Goal: Task Accomplishment & Management: Use online tool/utility

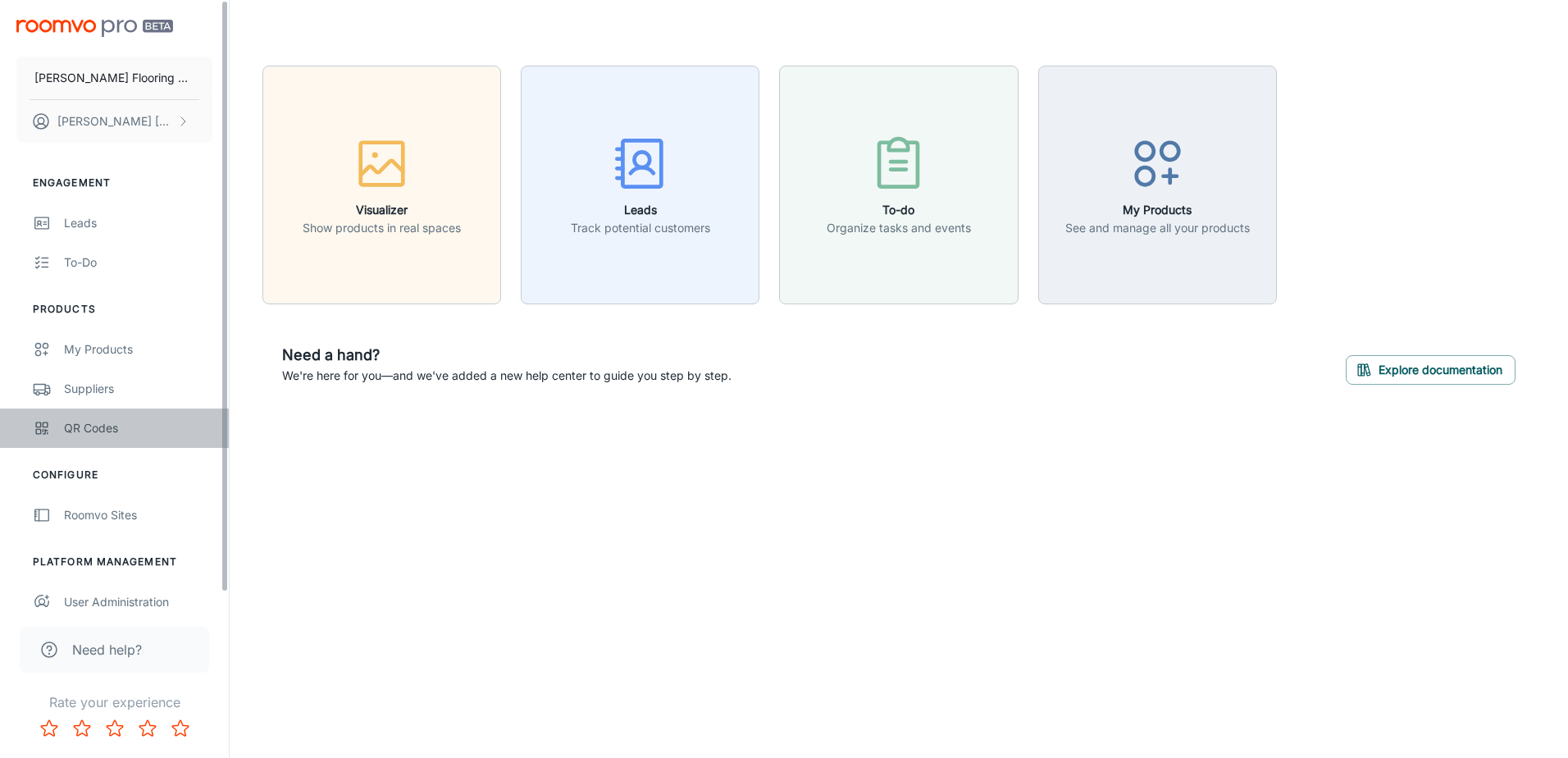
click at [126, 425] on div "QR Codes" at bounding box center [137, 428] width 148 height 18
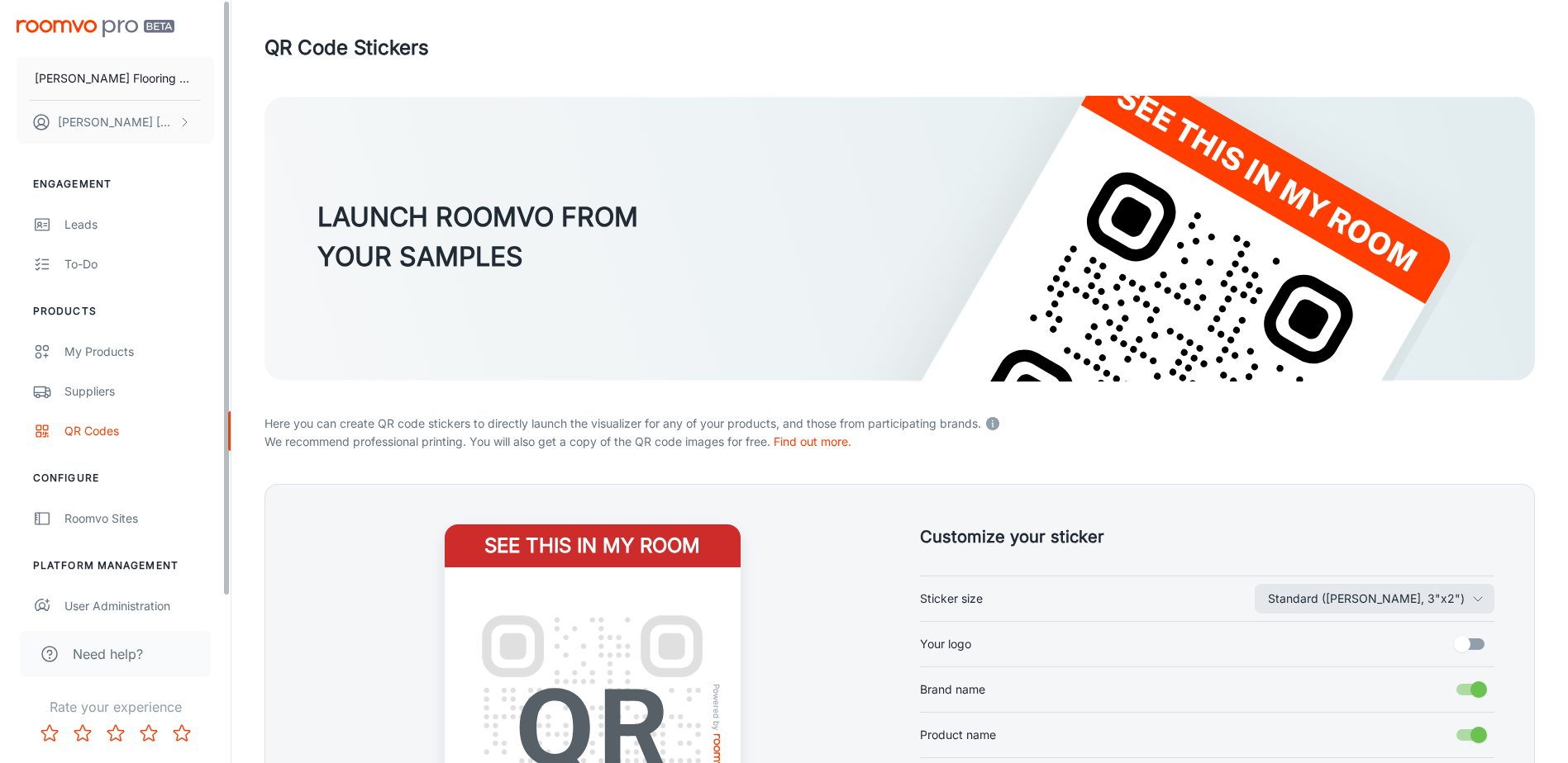
click at [261, 18] on header "QR Code Stickers" at bounding box center [899, 47] width 1310 height 96
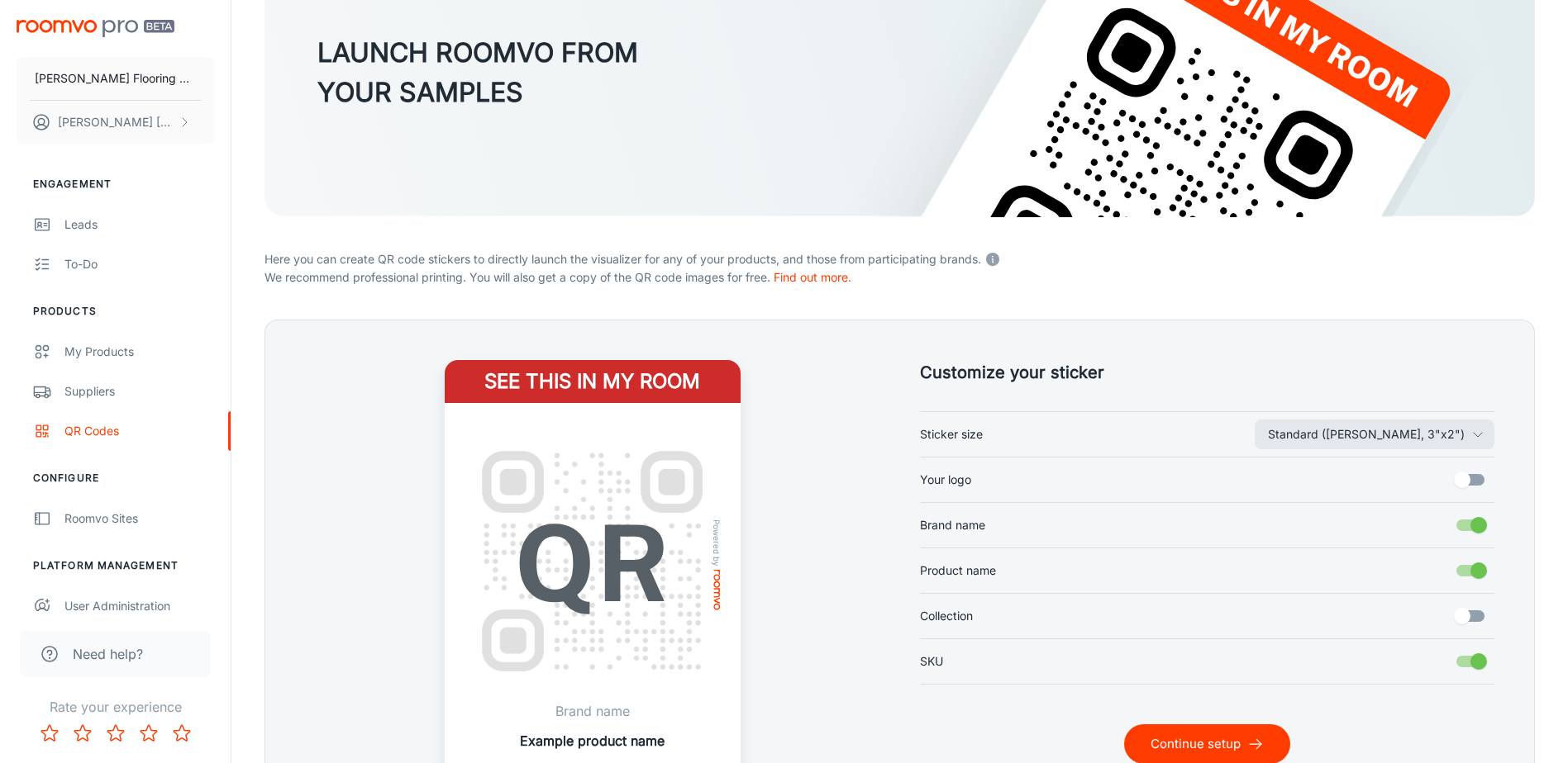
scroll to position [165, 0]
click at [1465, 479] on input "Your logo" at bounding box center [1461, 479] width 94 height 32
checkbox input "true"
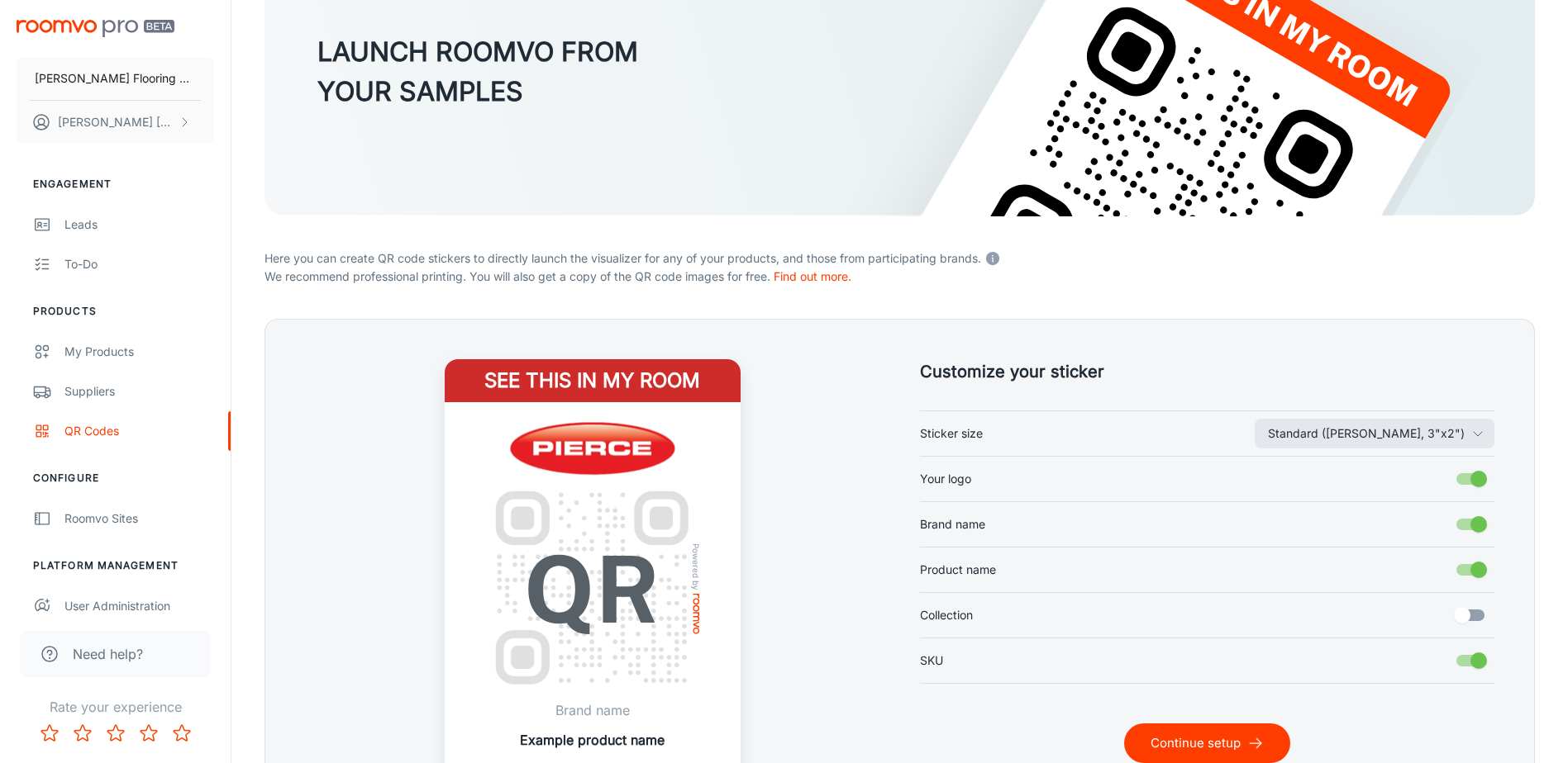
scroll to position [248, 0]
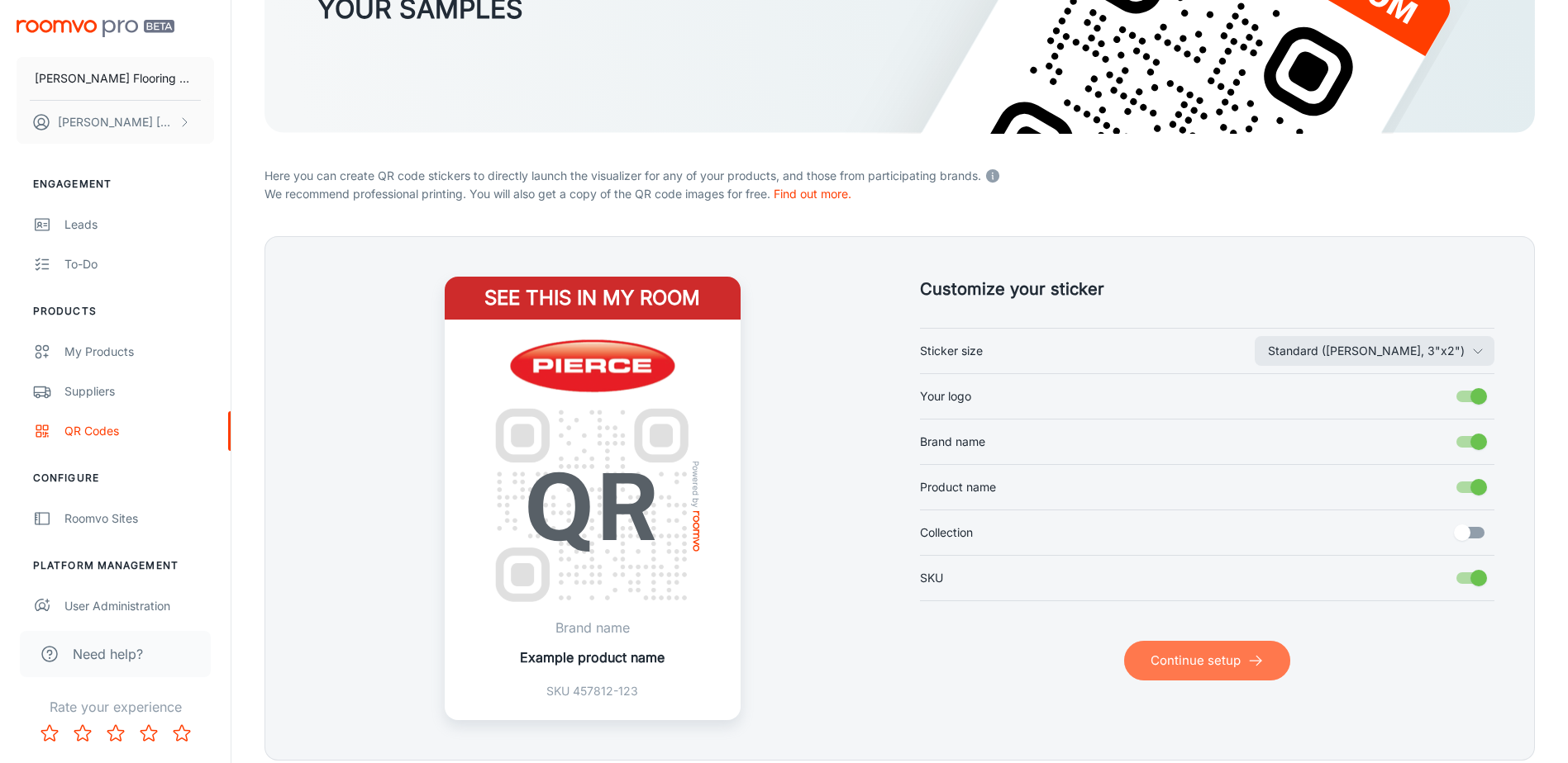
click at [1200, 654] on button "Continue setup" at bounding box center [1207, 661] width 166 height 40
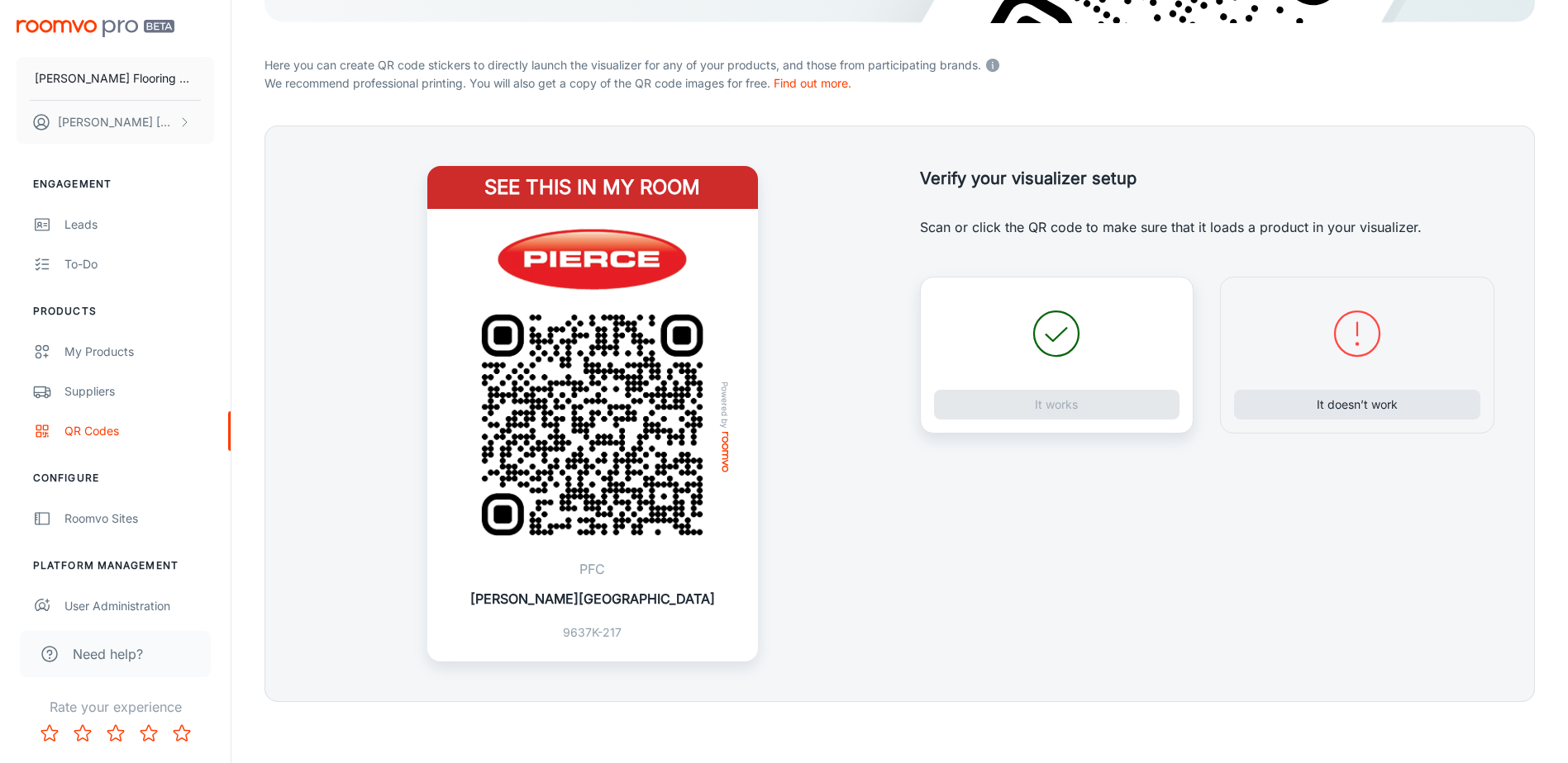
scroll to position [364, 0]
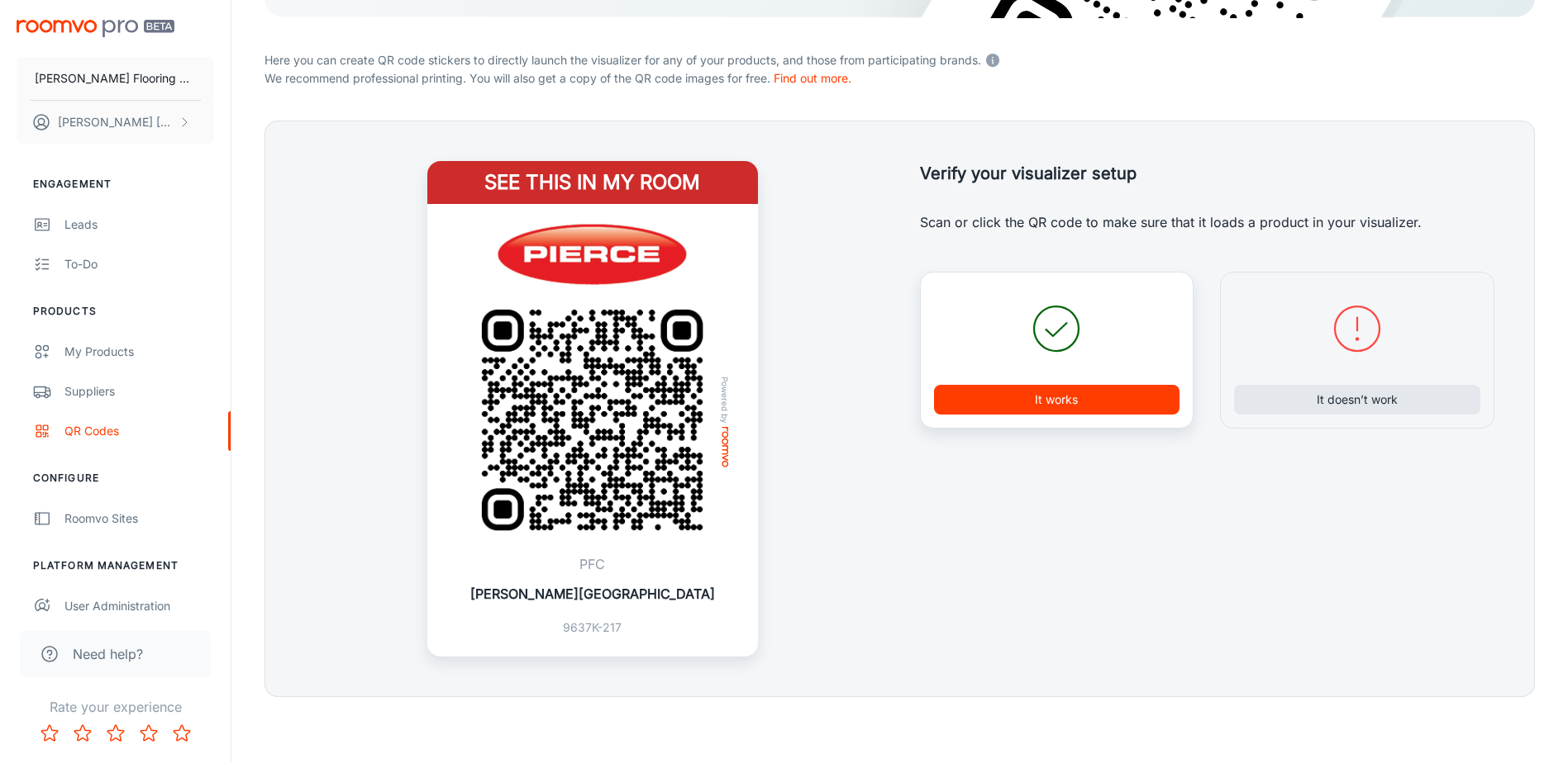
click at [1046, 393] on button "It works" at bounding box center [1056, 399] width 246 height 30
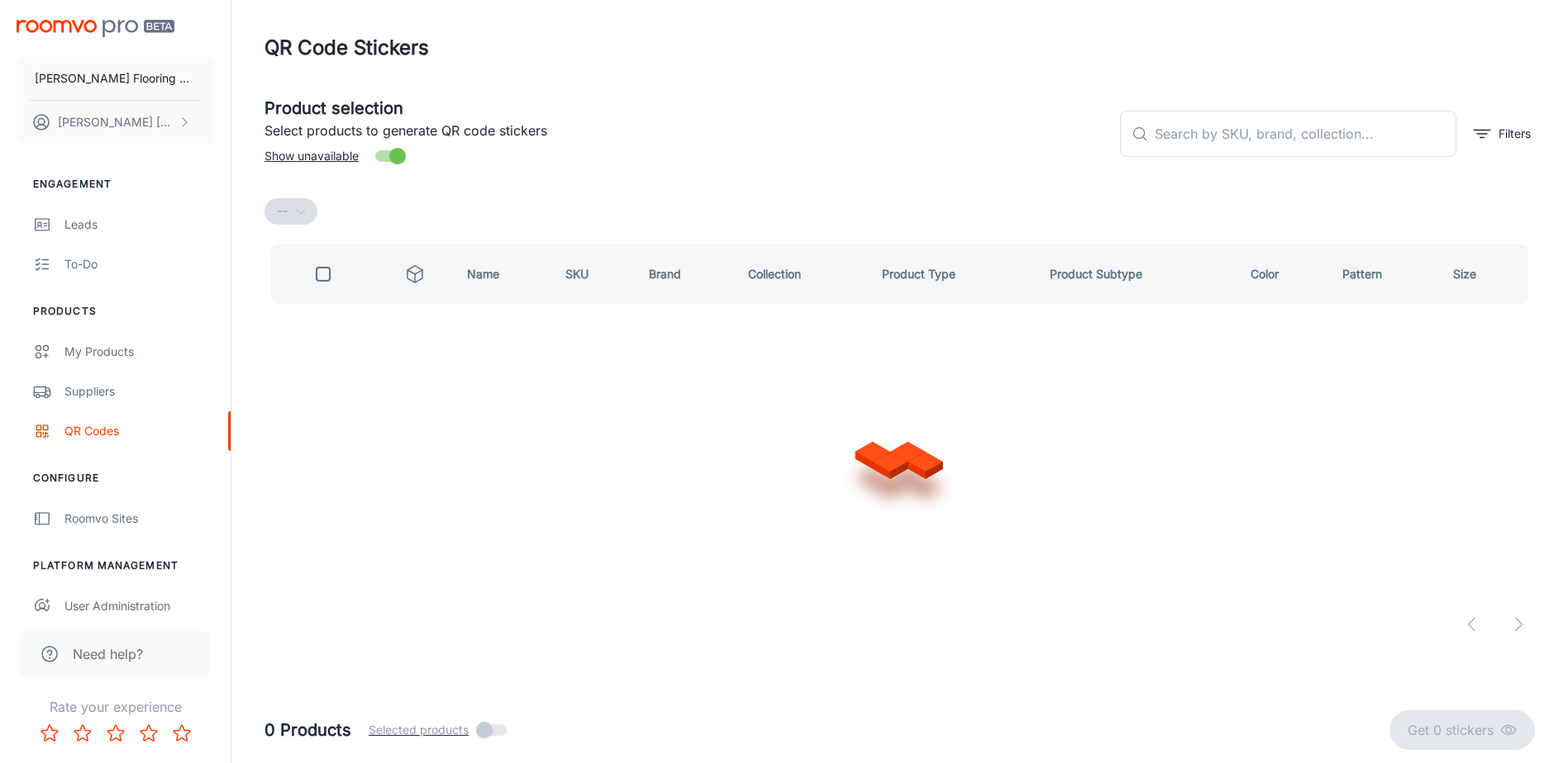
scroll to position [0, 0]
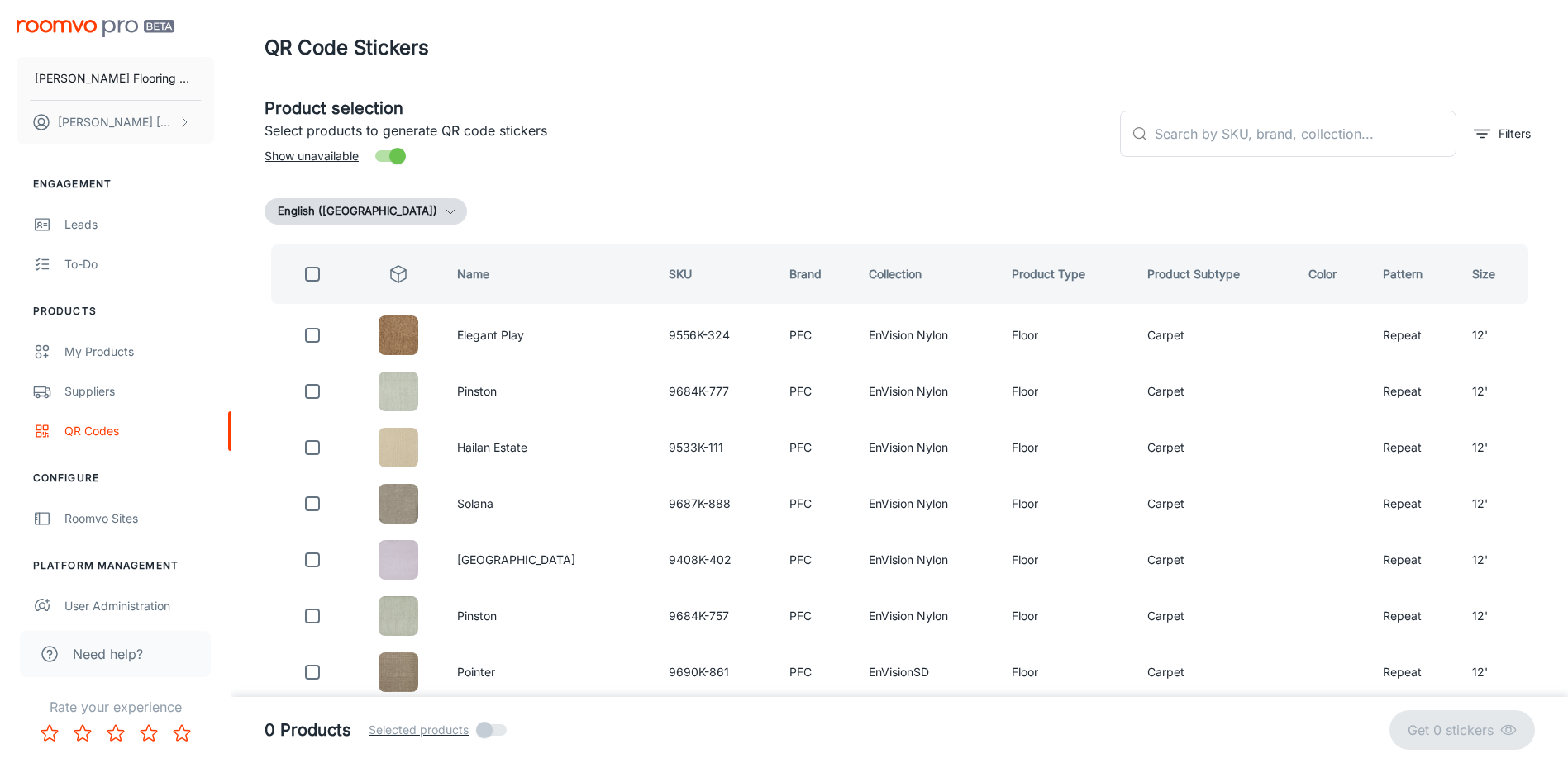
click at [964, 105] on h5 "Product selection" at bounding box center [685, 108] width 842 height 25
click at [959, 73] on header "QR Code Stickers" at bounding box center [899, 47] width 1310 height 96
click at [1286, 137] on input "text" at bounding box center [1305, 133] width 302 height 46
type input "["
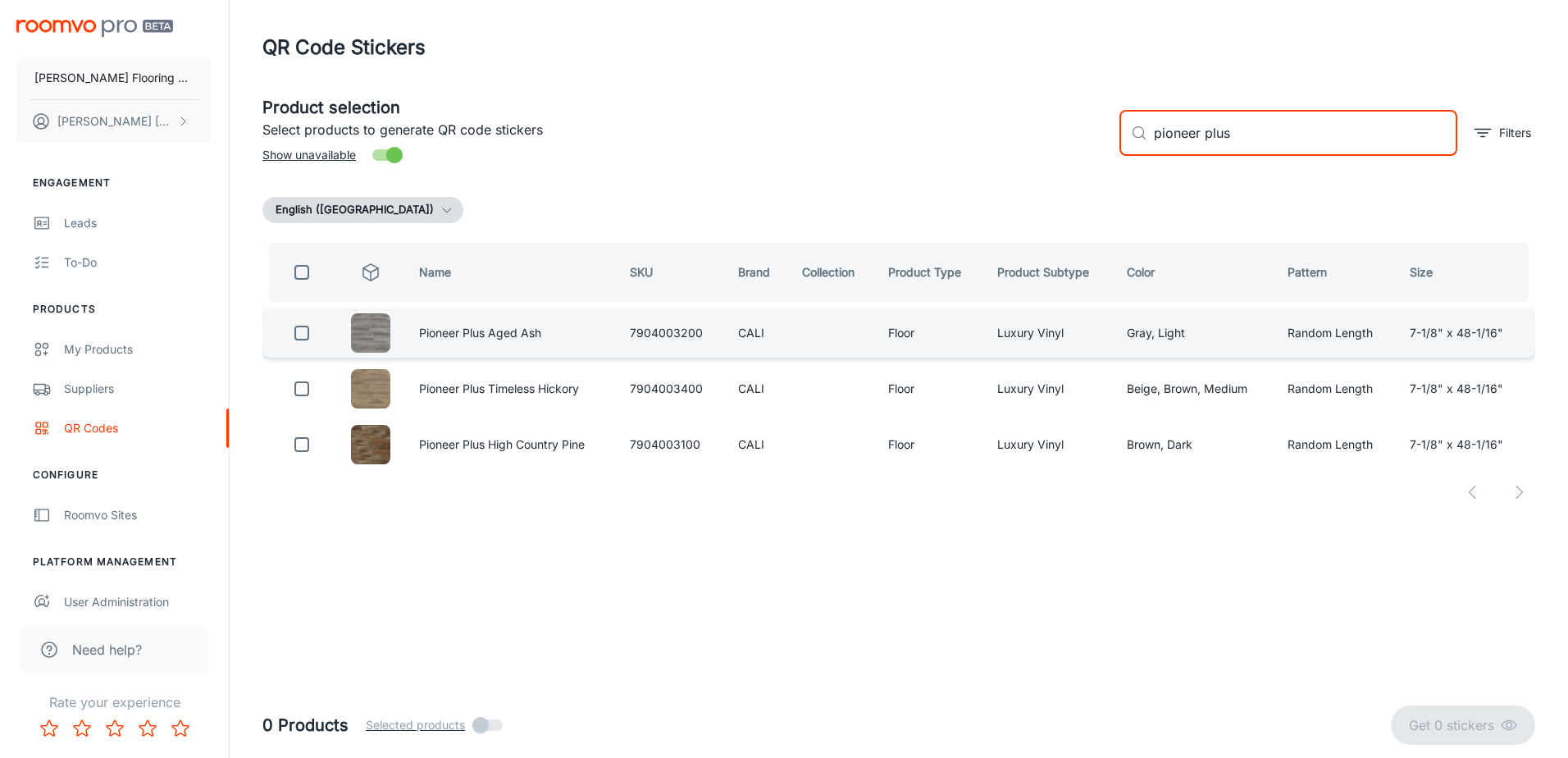
type input "pioneer plus"
click at [299, 326] on input "checkbox" at bounding box center [301, 333] width 32 height 32
checkbox input "true"
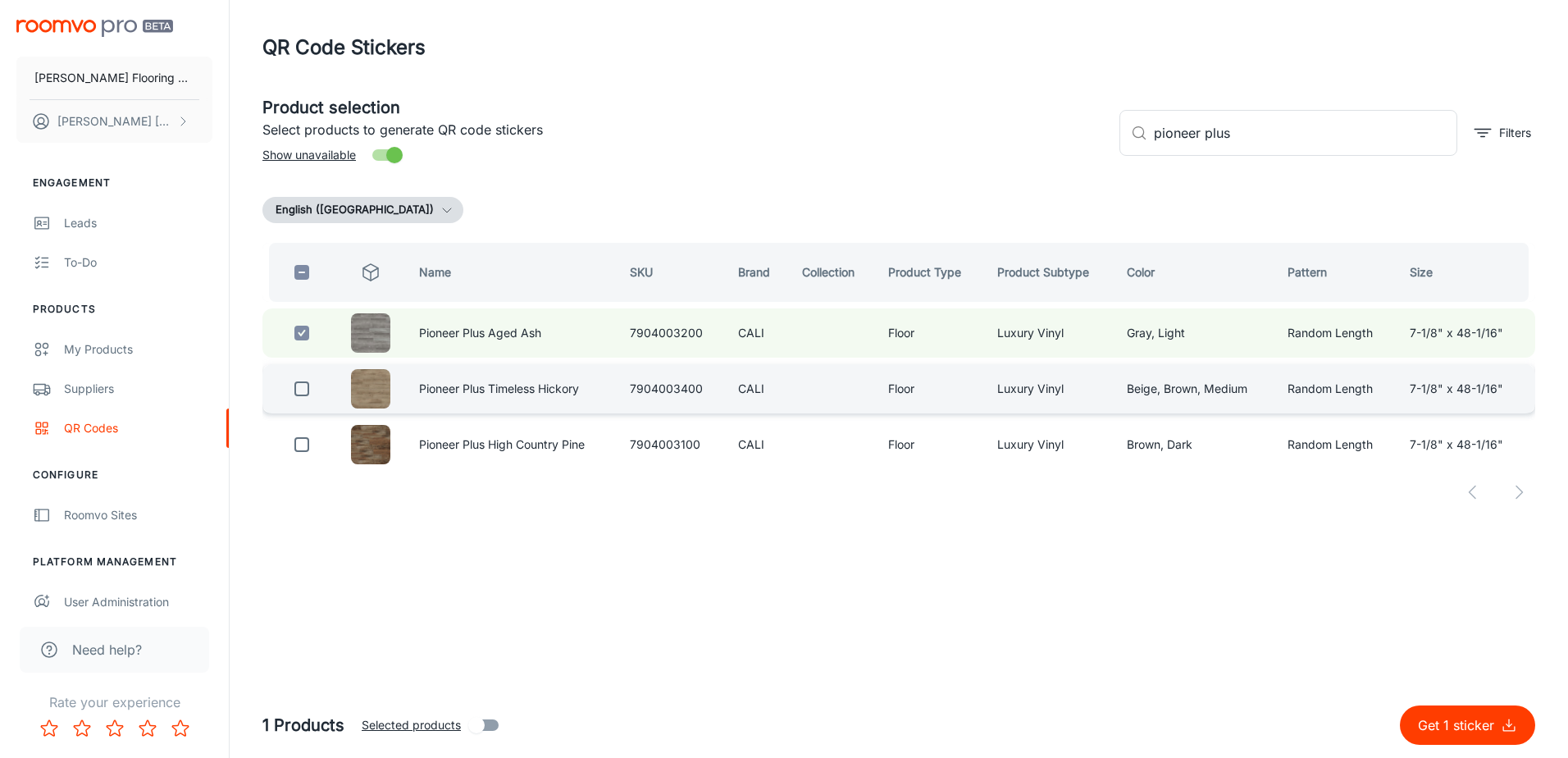
click at [302, 392] on input "checkbox" at bounding box center [301, 388] width 32 height 32
checkbox input "true"
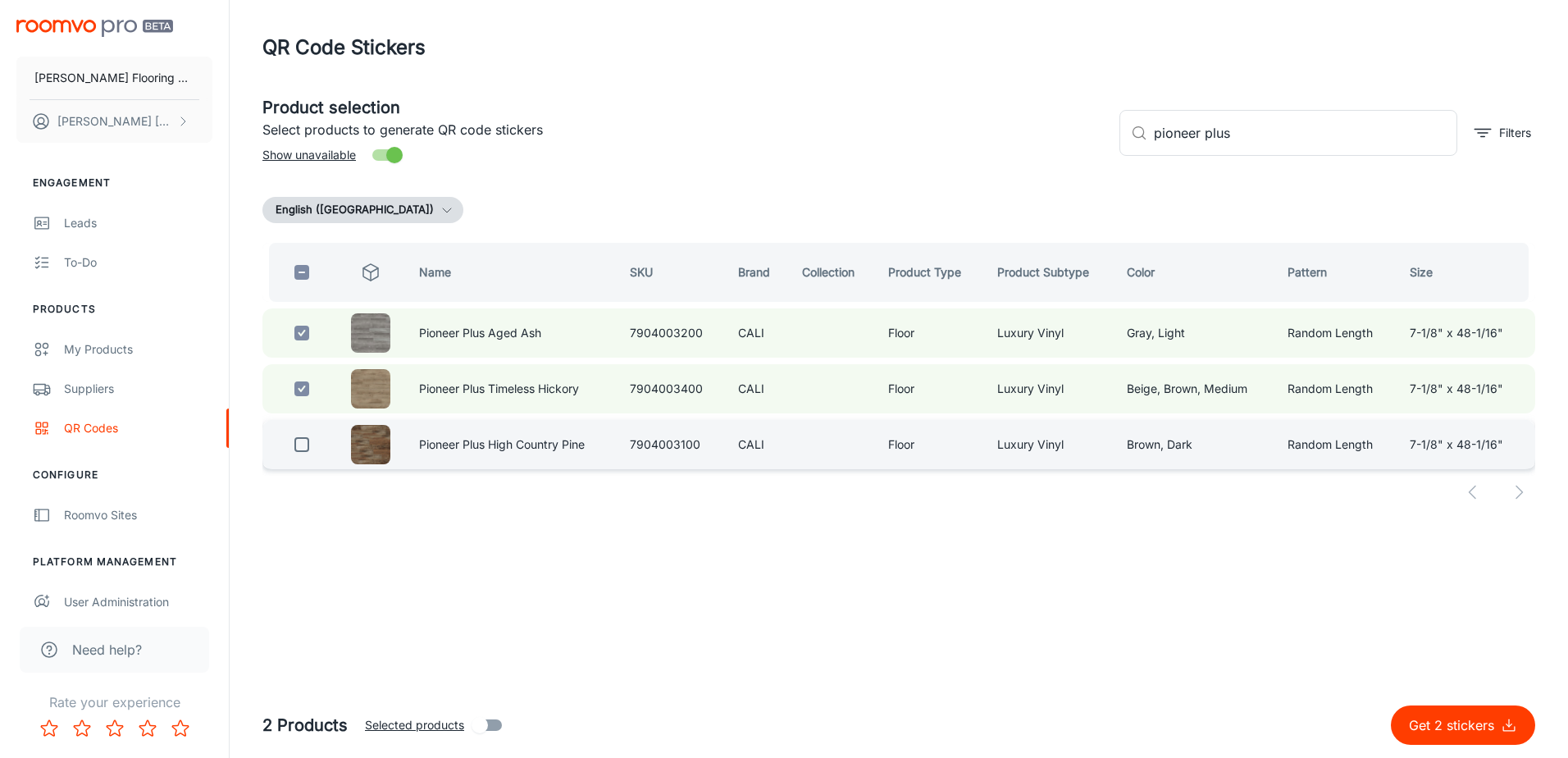
click at [301, 444] on input "checkbox" at bounding box center [301, 444] width 32 height 32
checkbox input "true"
click at [1252, 137] on input "pioneer plus" at bounding box center [1305, 133] width 303 height 46
type input "pioneer"
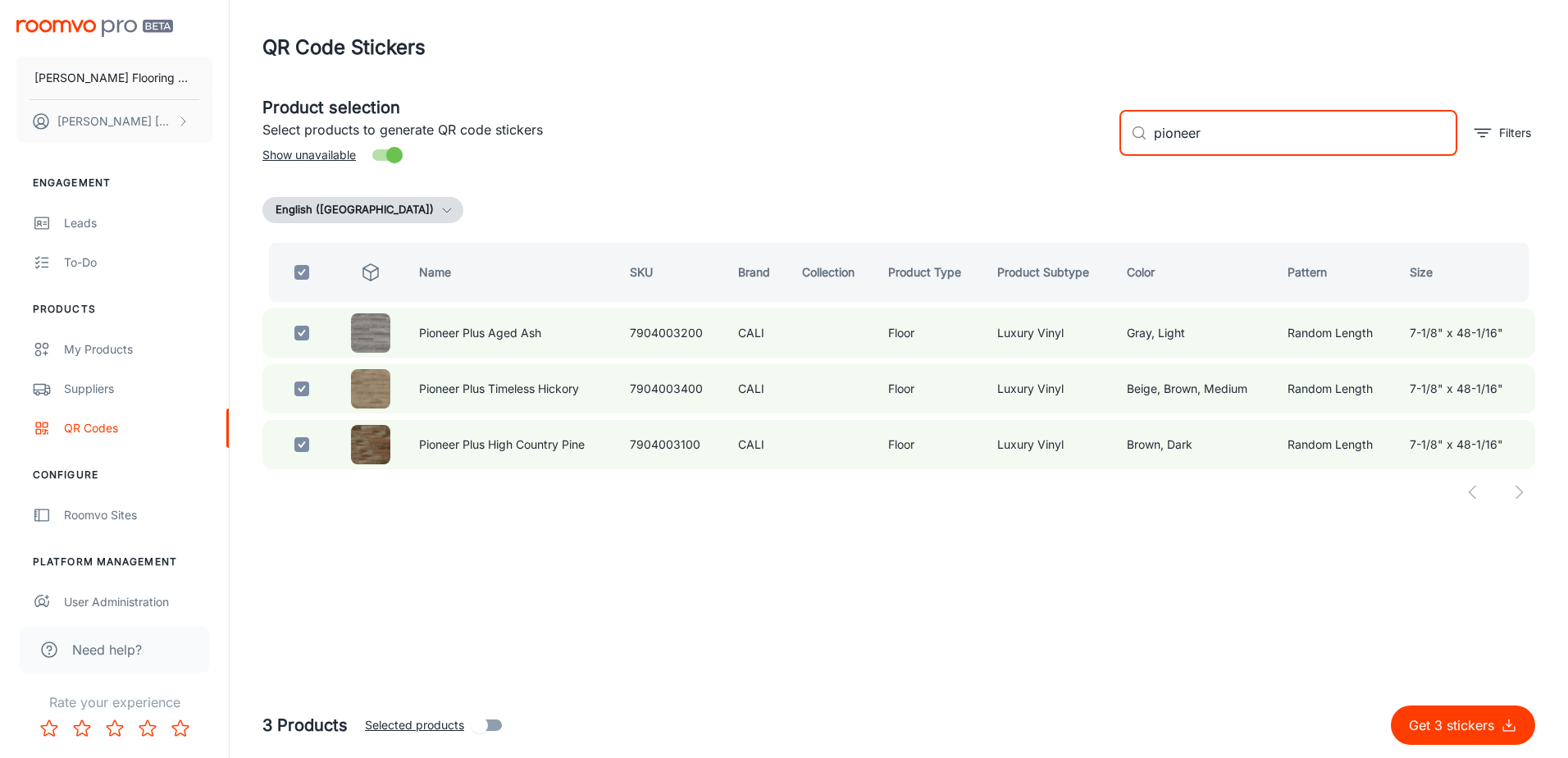
checkbox input "false"
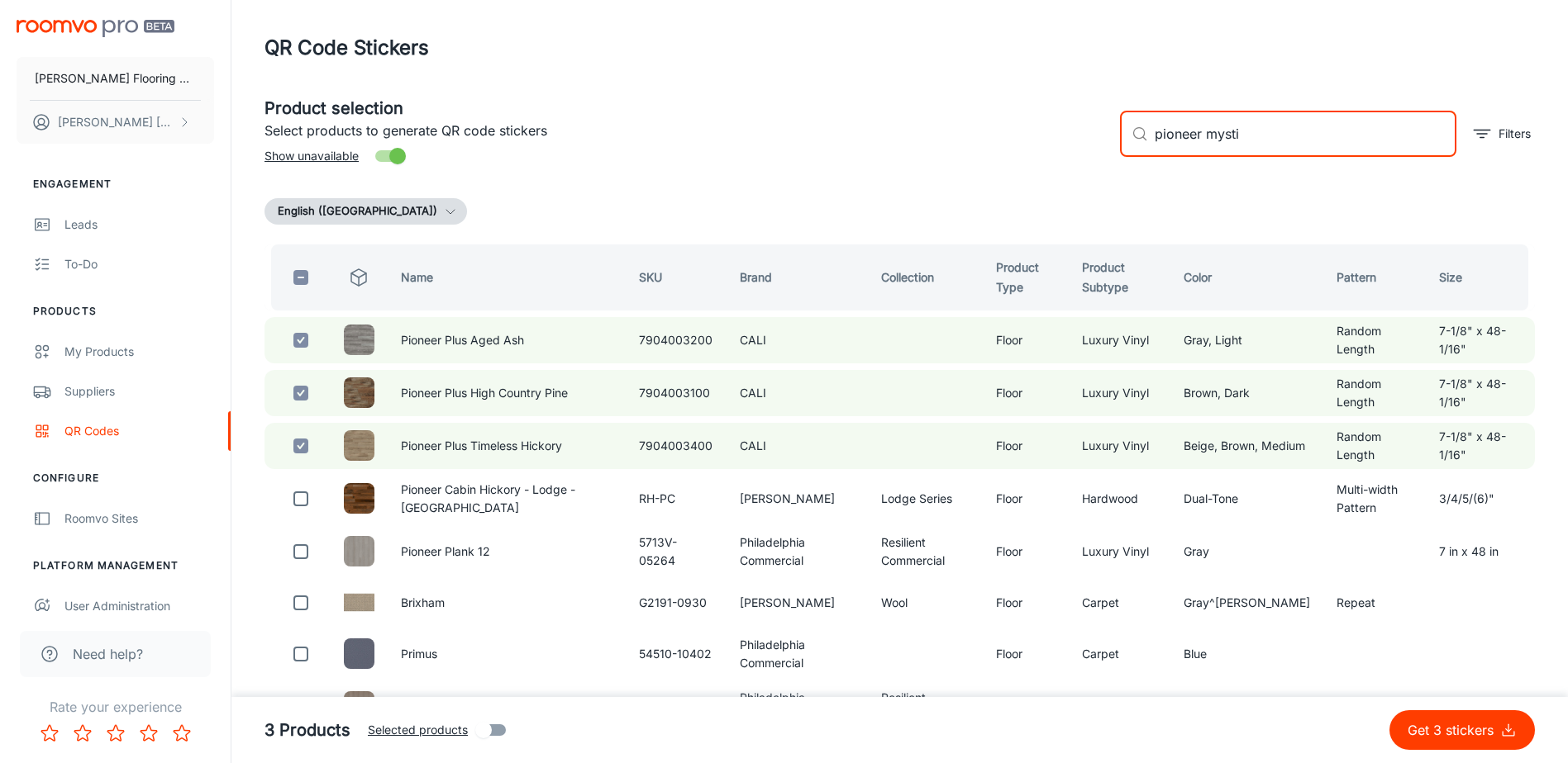
type input "pioneer mystic"
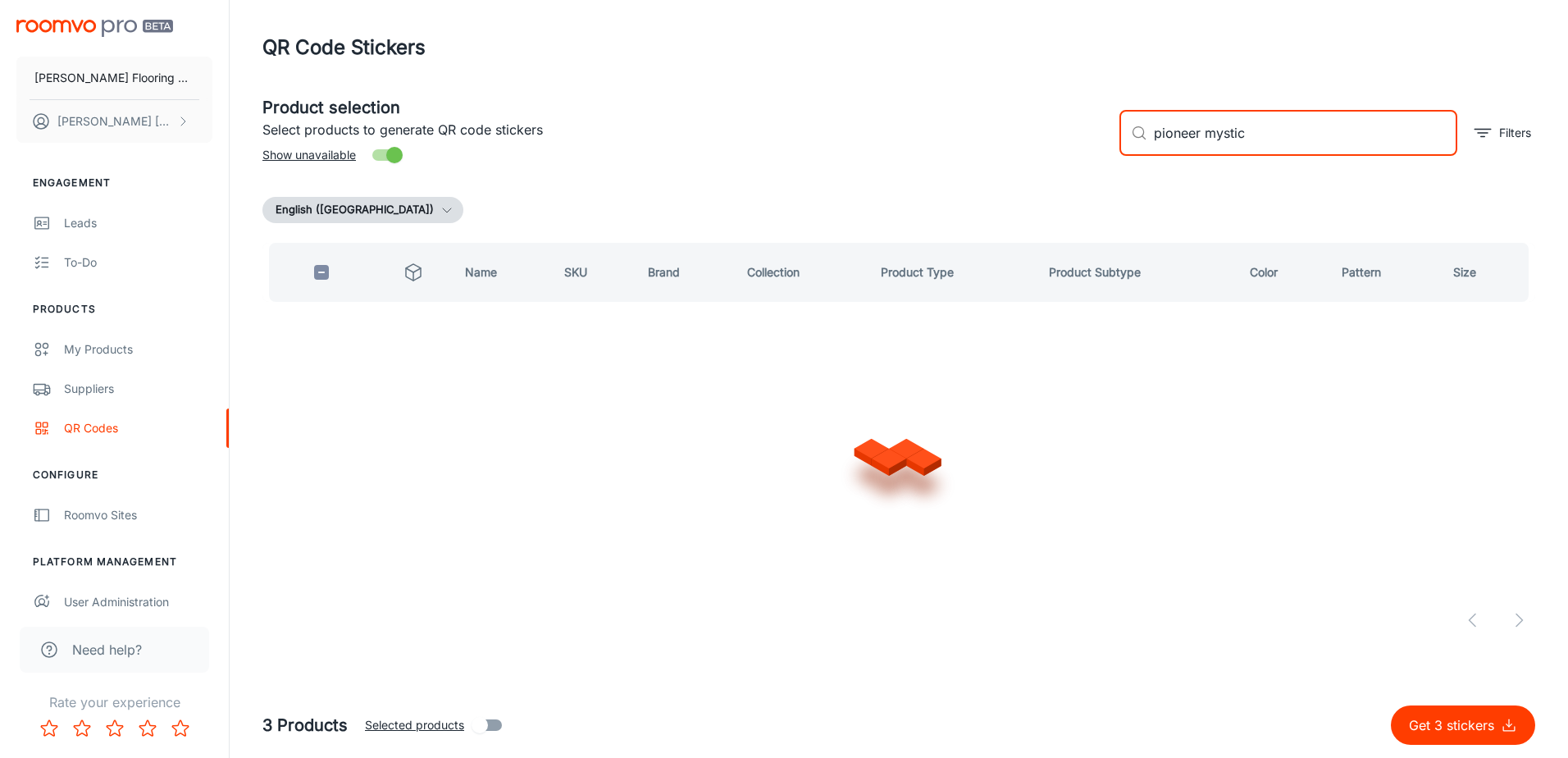
checkbox input "true"
type input "p"
checkbox input "false"
type input "m"
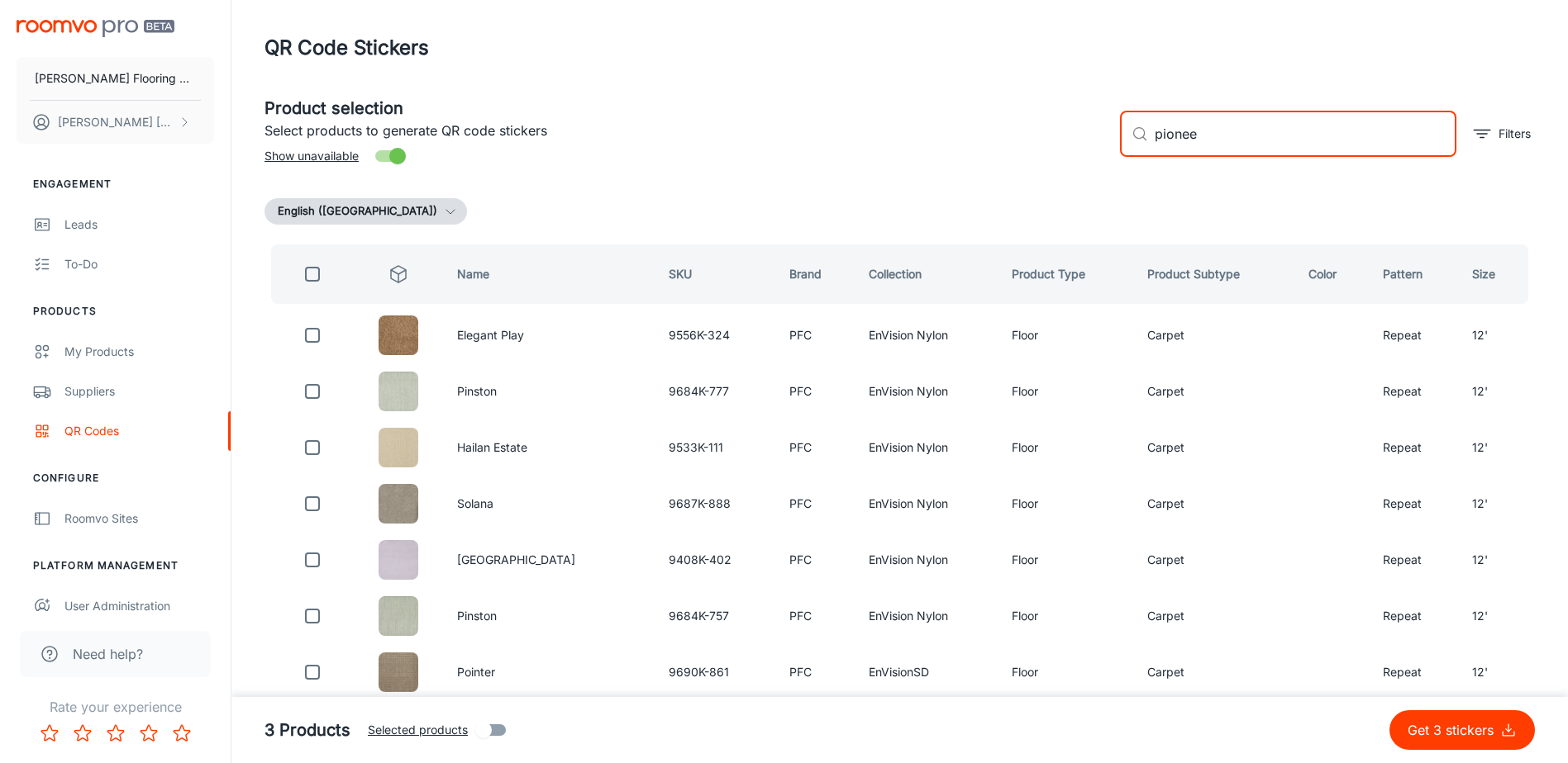
type input "pioneer"
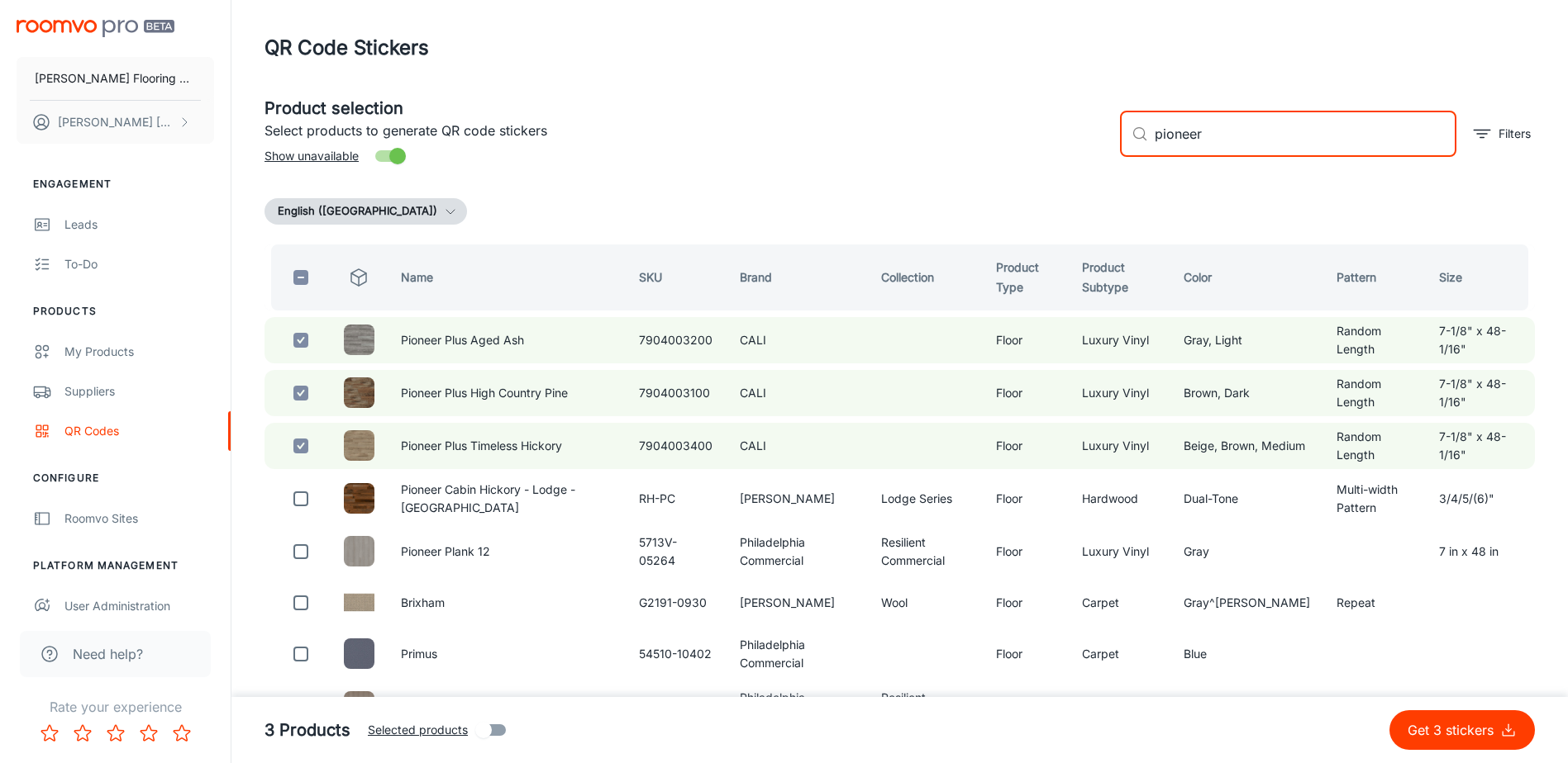
drag, startPoint x: 1226, startPoint y: 138, endPoint x: 1137, endPoint y: 149, distance: 89.7
click at [1137, 149] on div "​ pioneer ​" at bounding box center [1288, 133] width 336 height 46
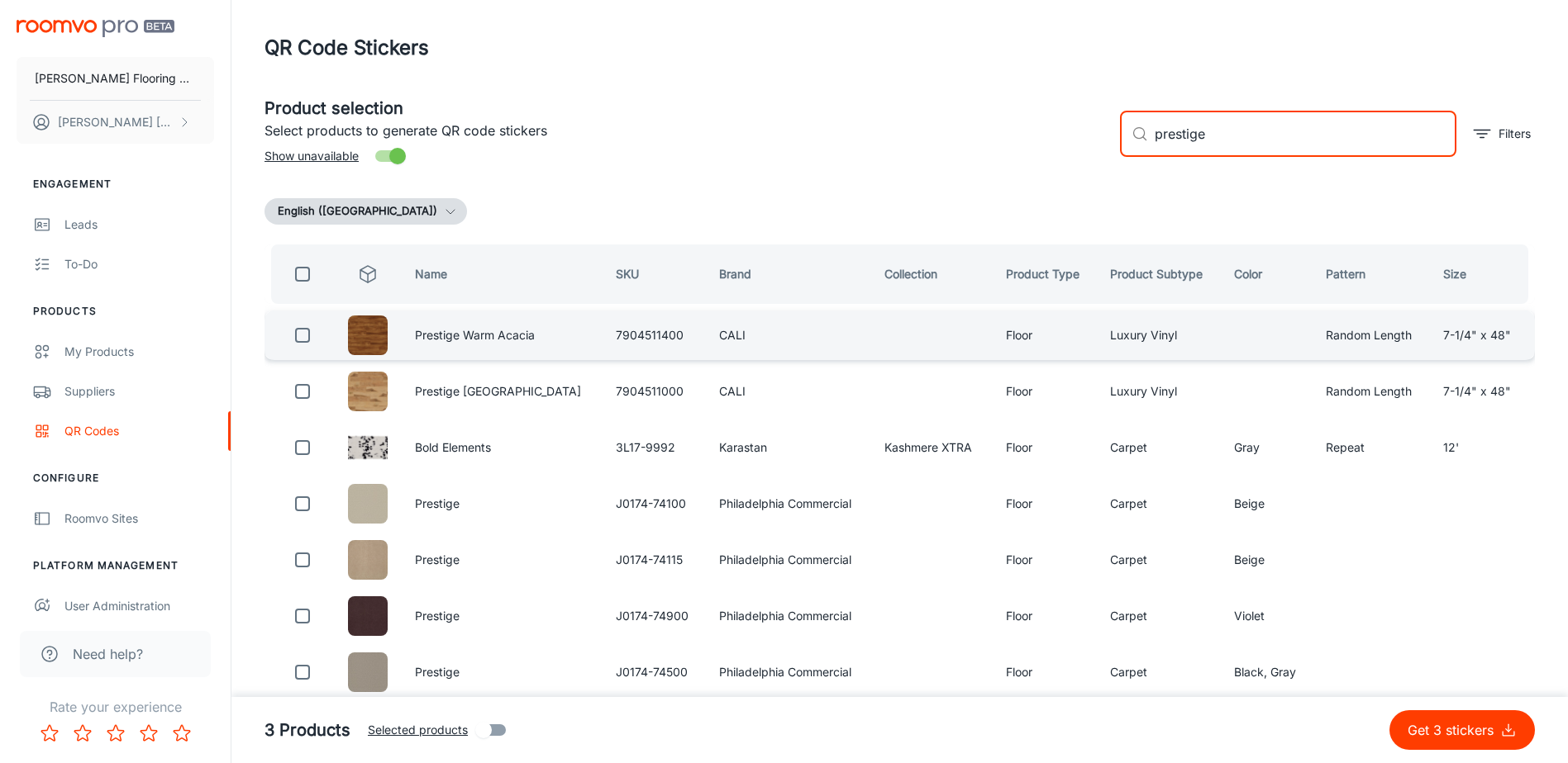
type input "prestige"
click at [301, 335] on input "checkbox" at bounding box center [302, 335] width 33 height 33
checkbox input "true"
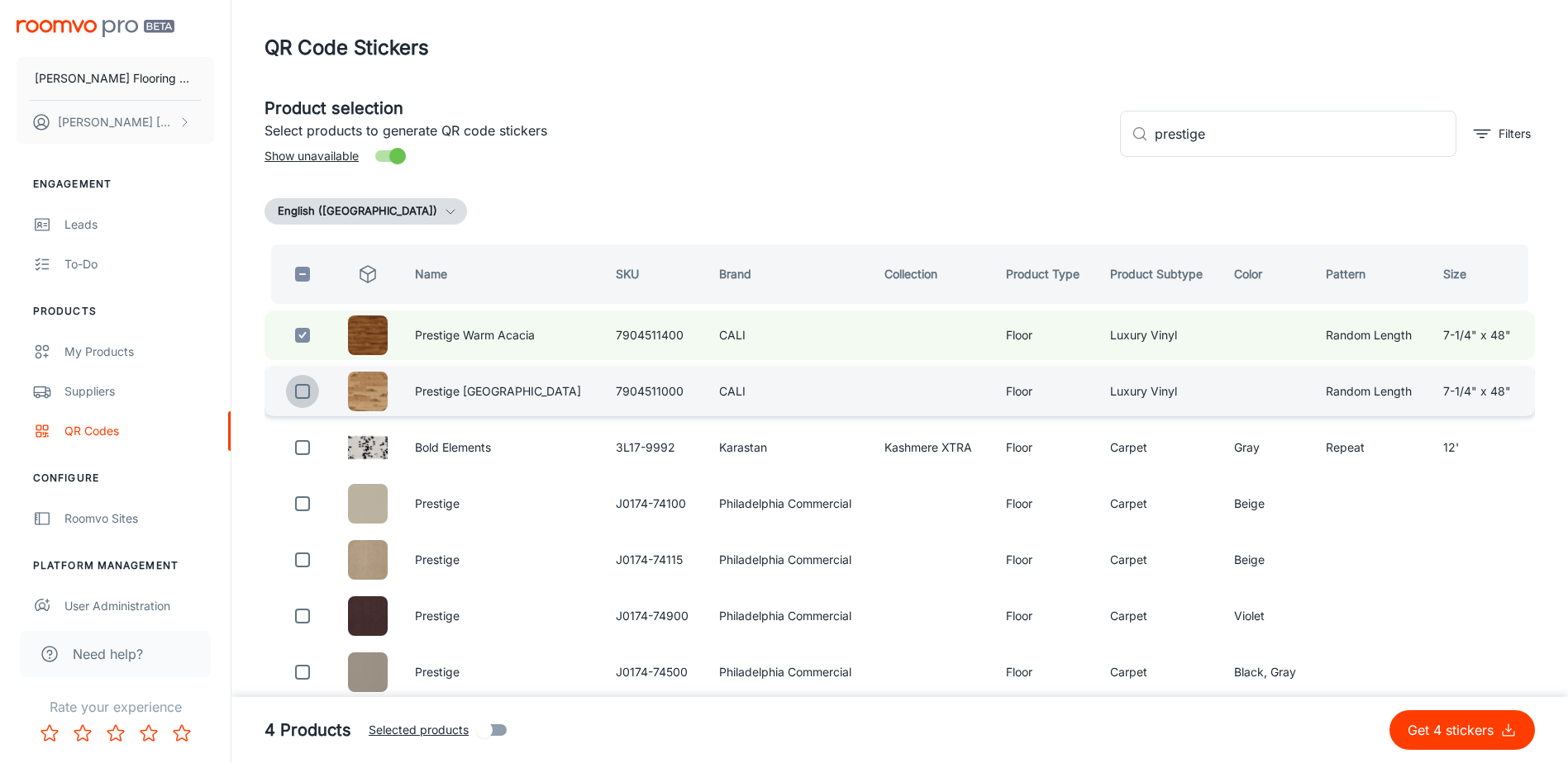
click at [300, 390] on input "checkbox" at bounding box center [302, 390] width 33 height 33
checkbox input "true"
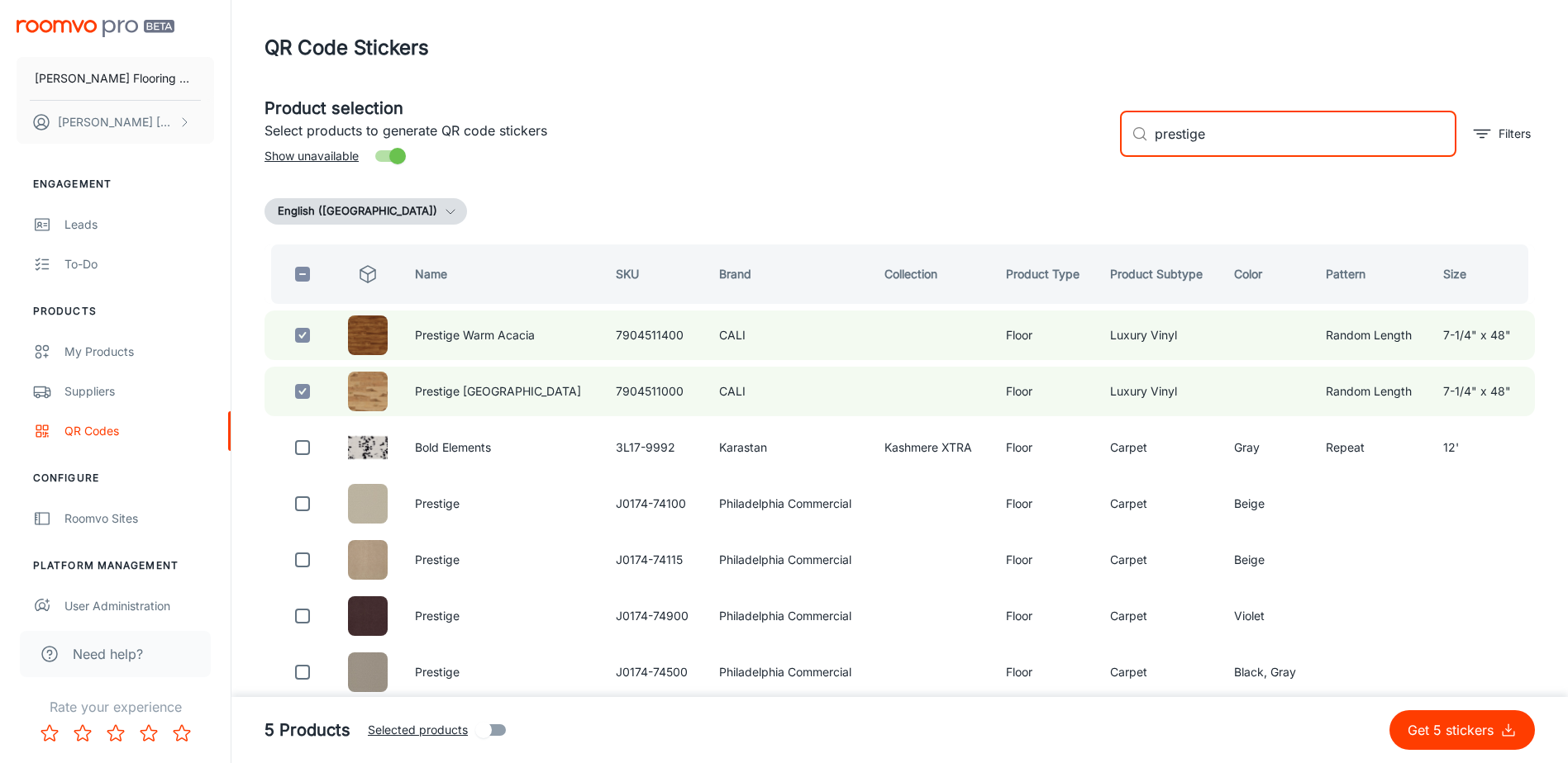
drag, startPoint x: 1216, startPoint y: 142, endPoint x: 1107, endPoint y: 163, distance: 111.0
click at [1107, 163] on div "​ prestige ​ Filters" at bounding box center [1320, 127] width 428 height 89
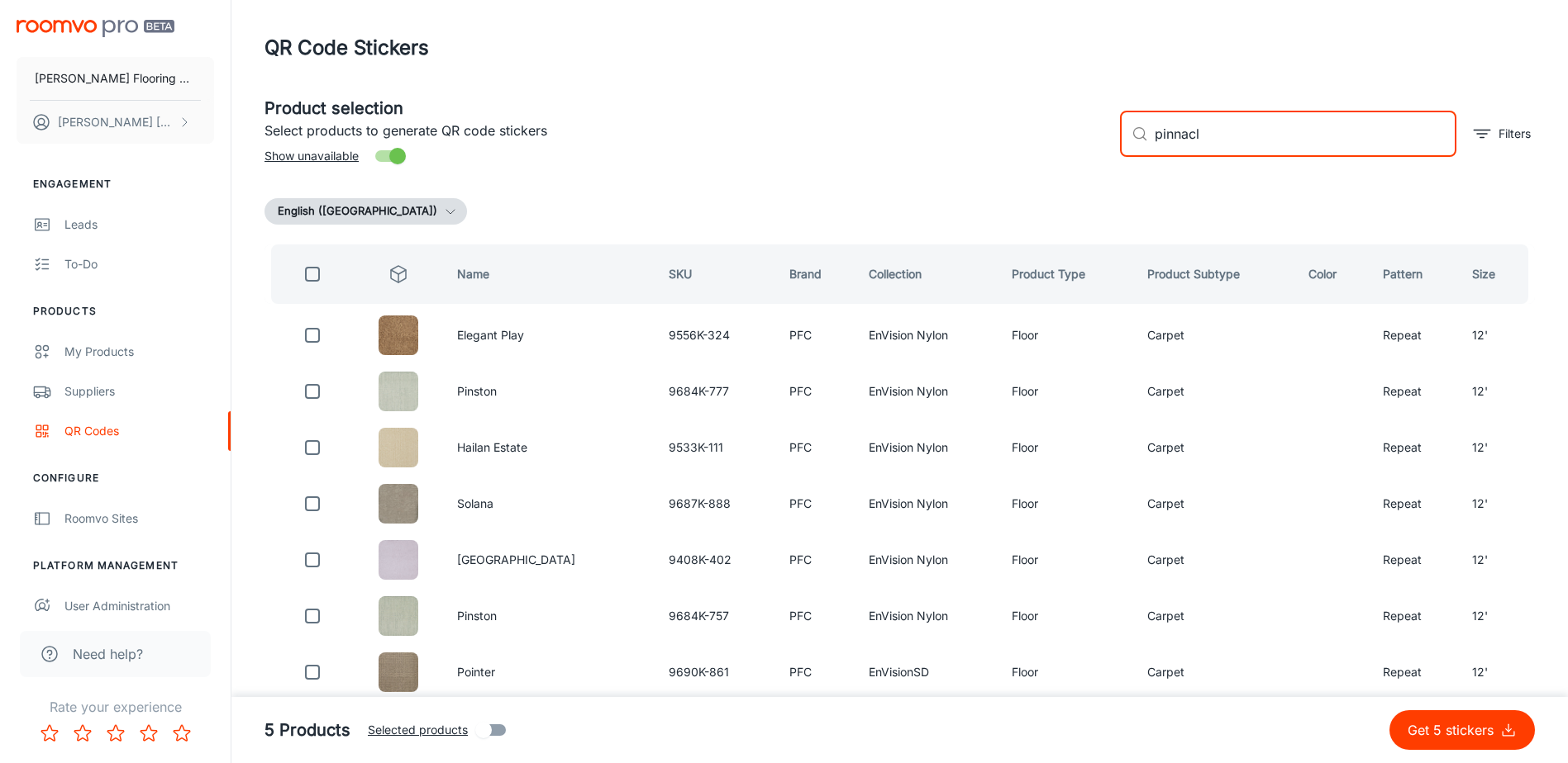
type input "pinnacle"
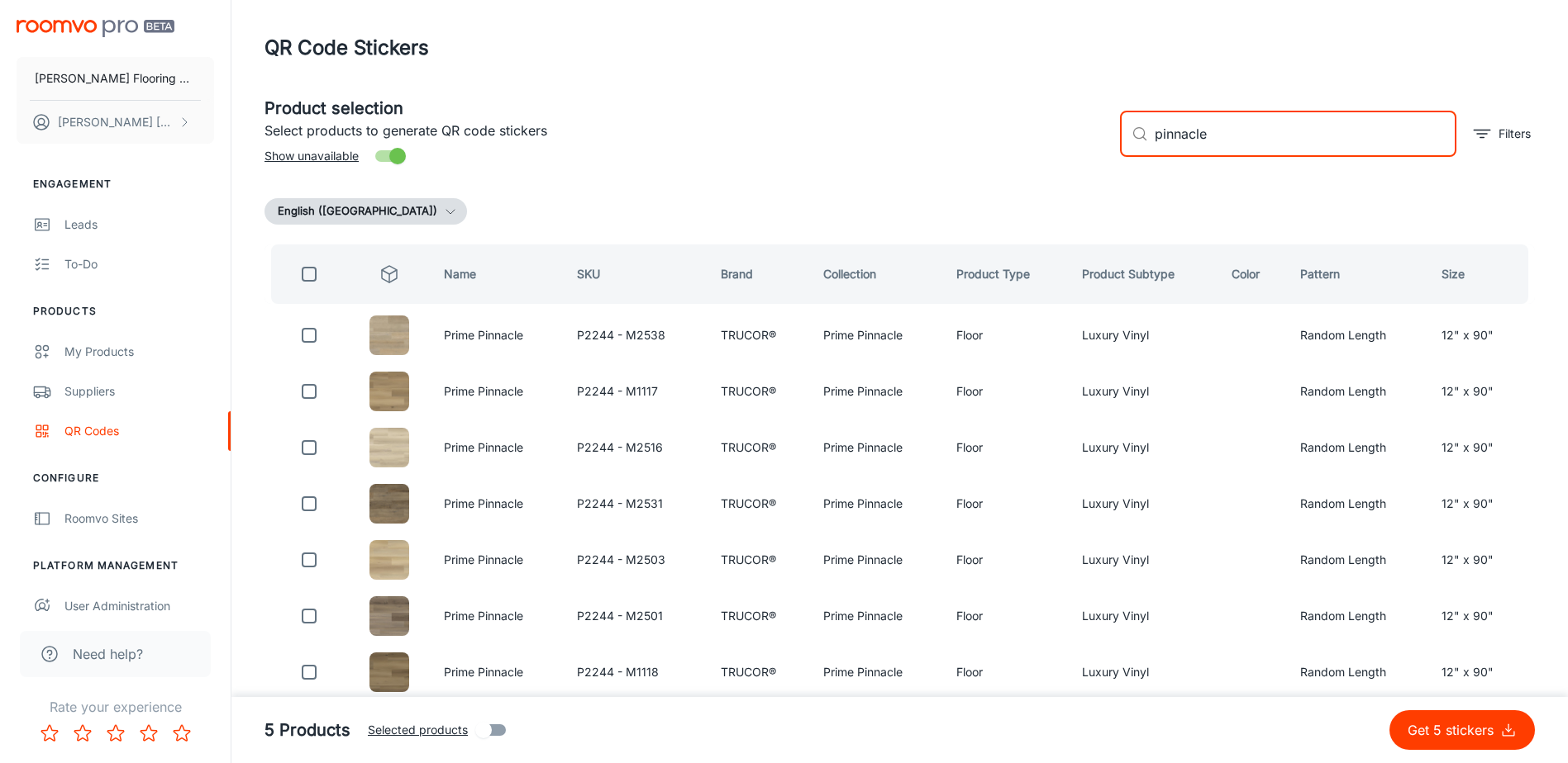
drag, startPoint x: 1239, startPoint y: 132, endPoint x: 1063, endPoint y: 153, distance: 177.2
click at [1063, 153] on div "Product selection Select products to generate QR code stickers Show unavailable…" at bounding box center [893, 127] width 1283 height 89
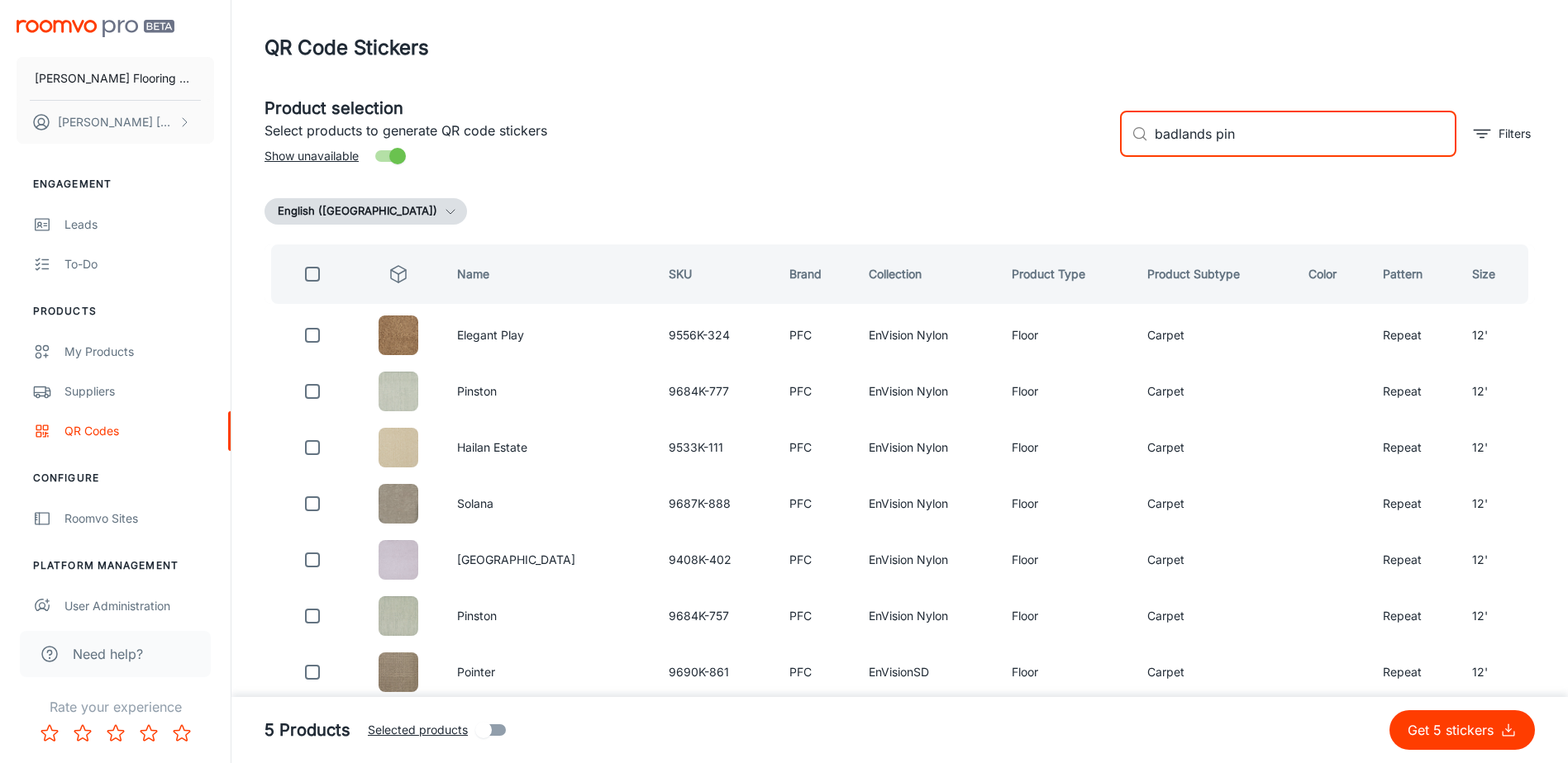
type input "badlands pine"
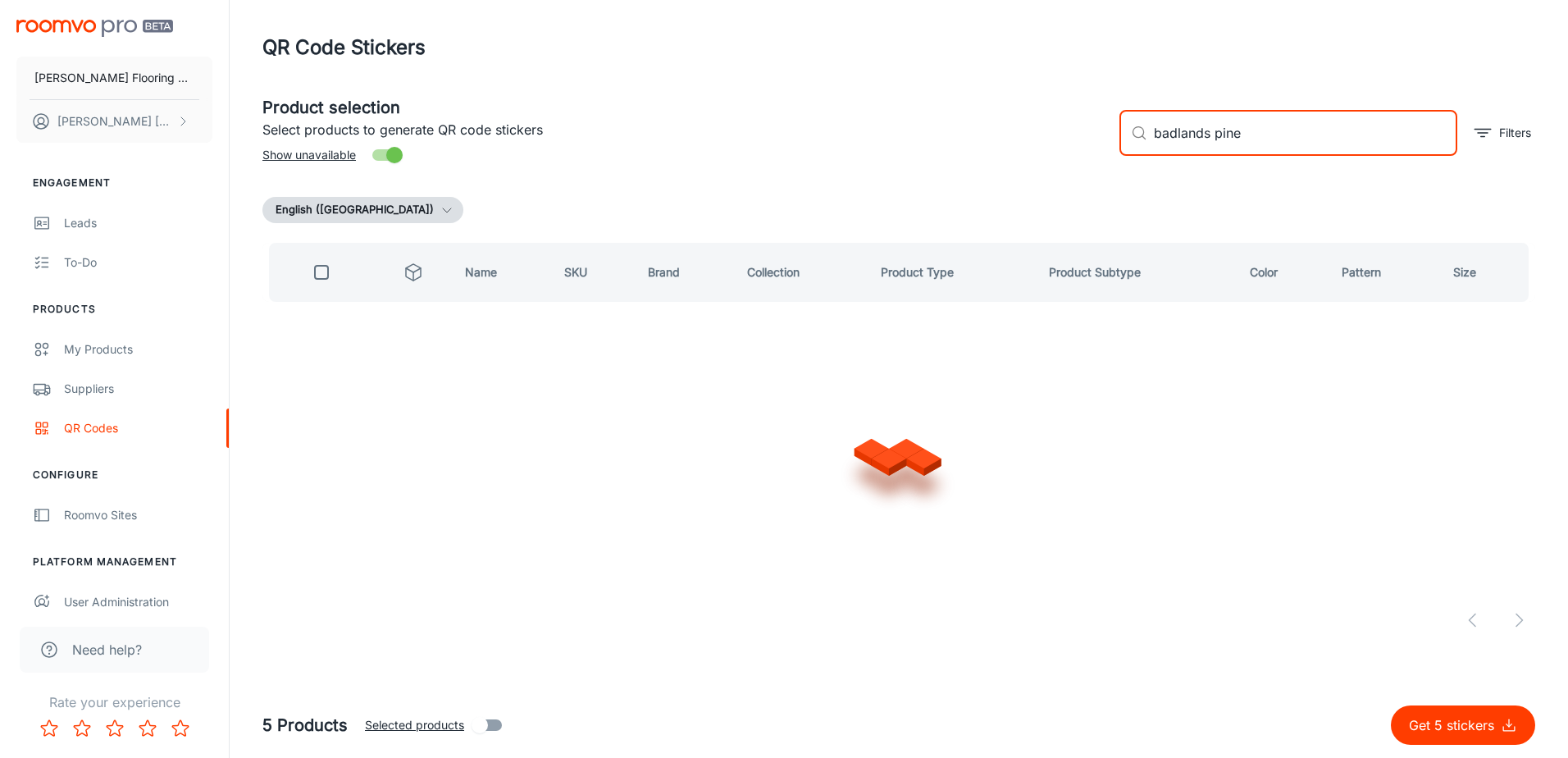
checkbox input "true"
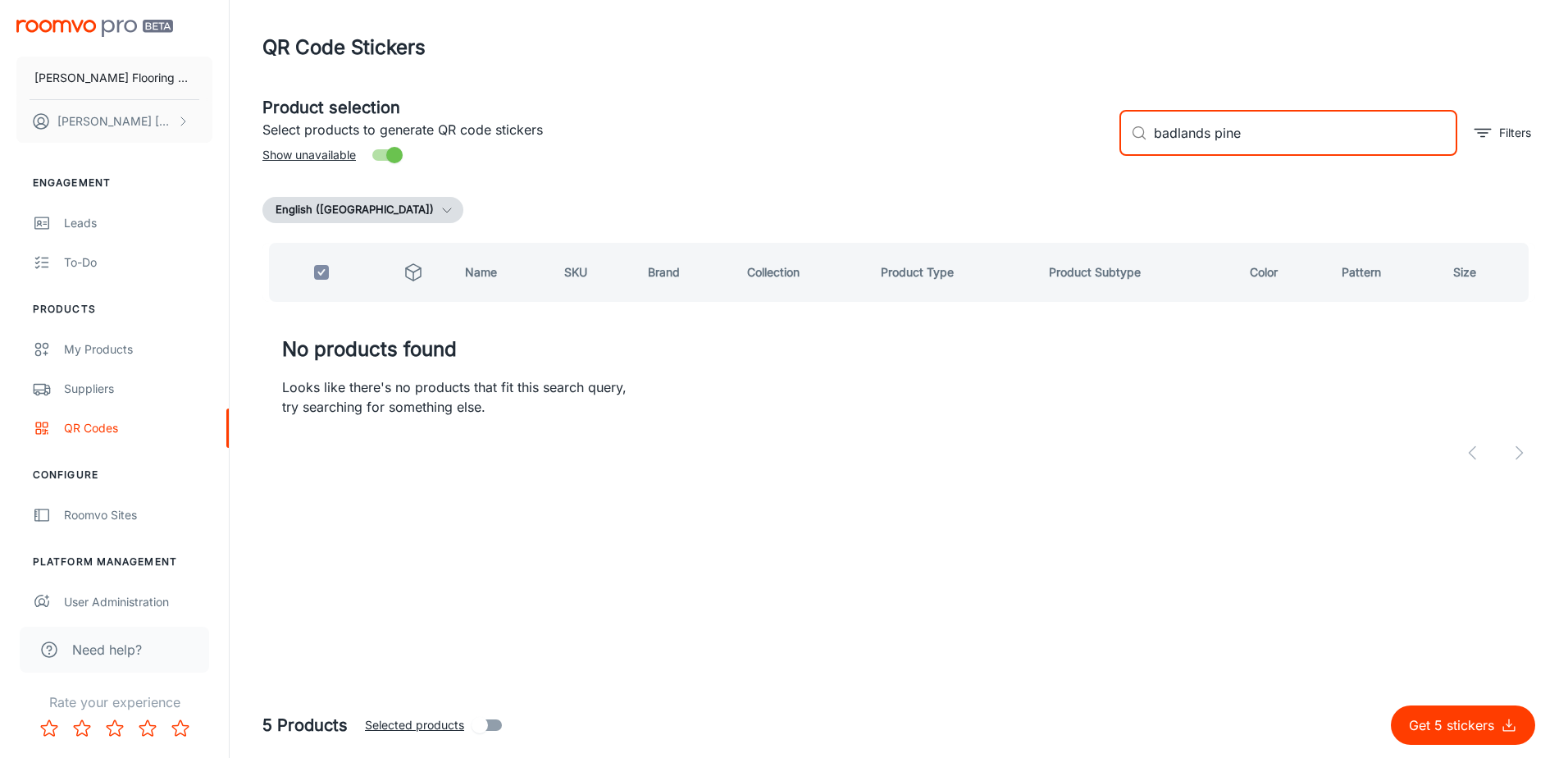
drag, startPoint x: 1246, startPoint y: 141, endPoint x: 1104, endPoint y: 147, distance: 142.1
click at [1104, 147] on div "Product selection Select products to generate QR code stickers Show unavailable…" at bounding box center [892, 127] width 1286 height 88
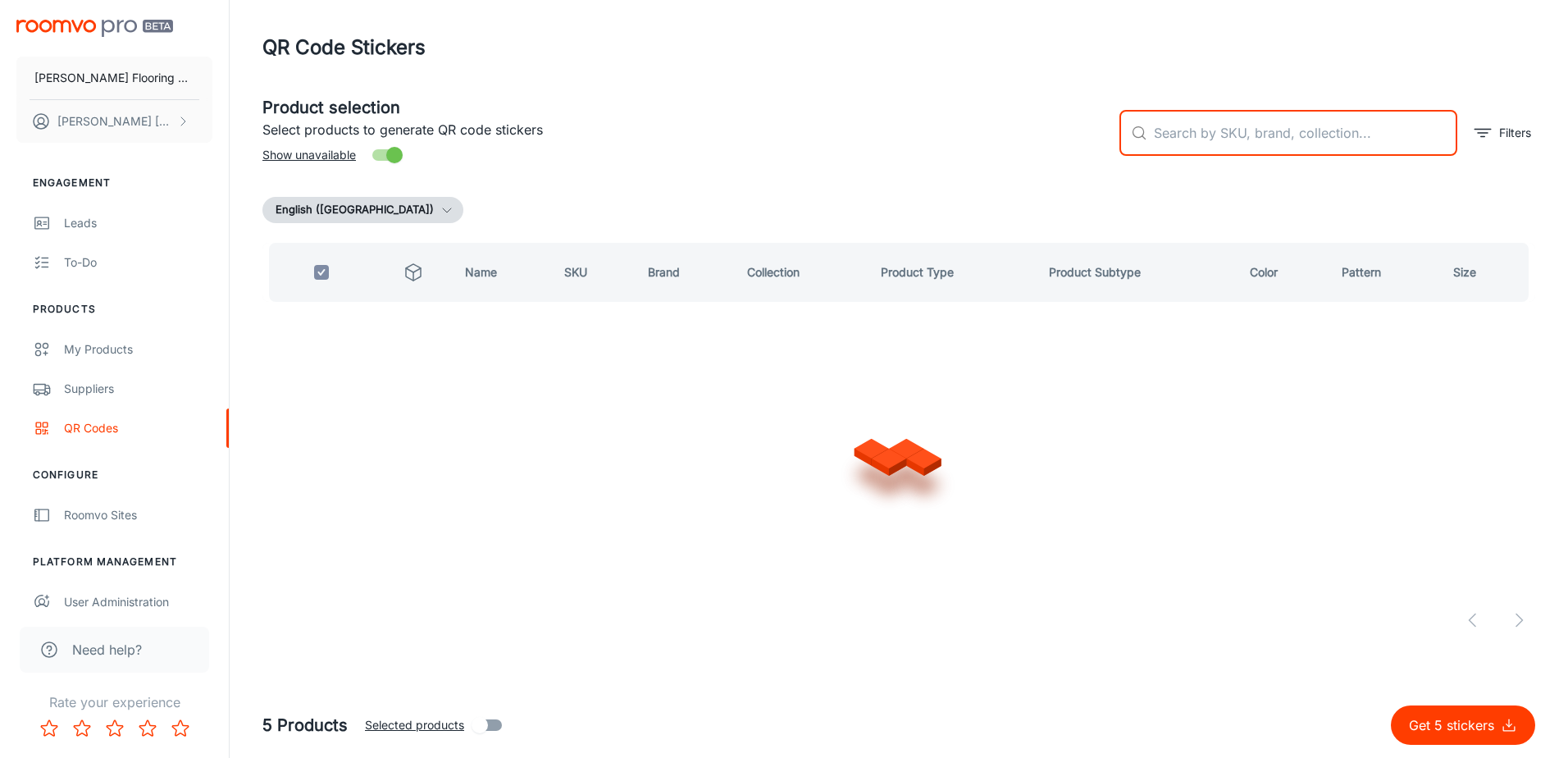
checkbox input "false"
type input "pinnacle"
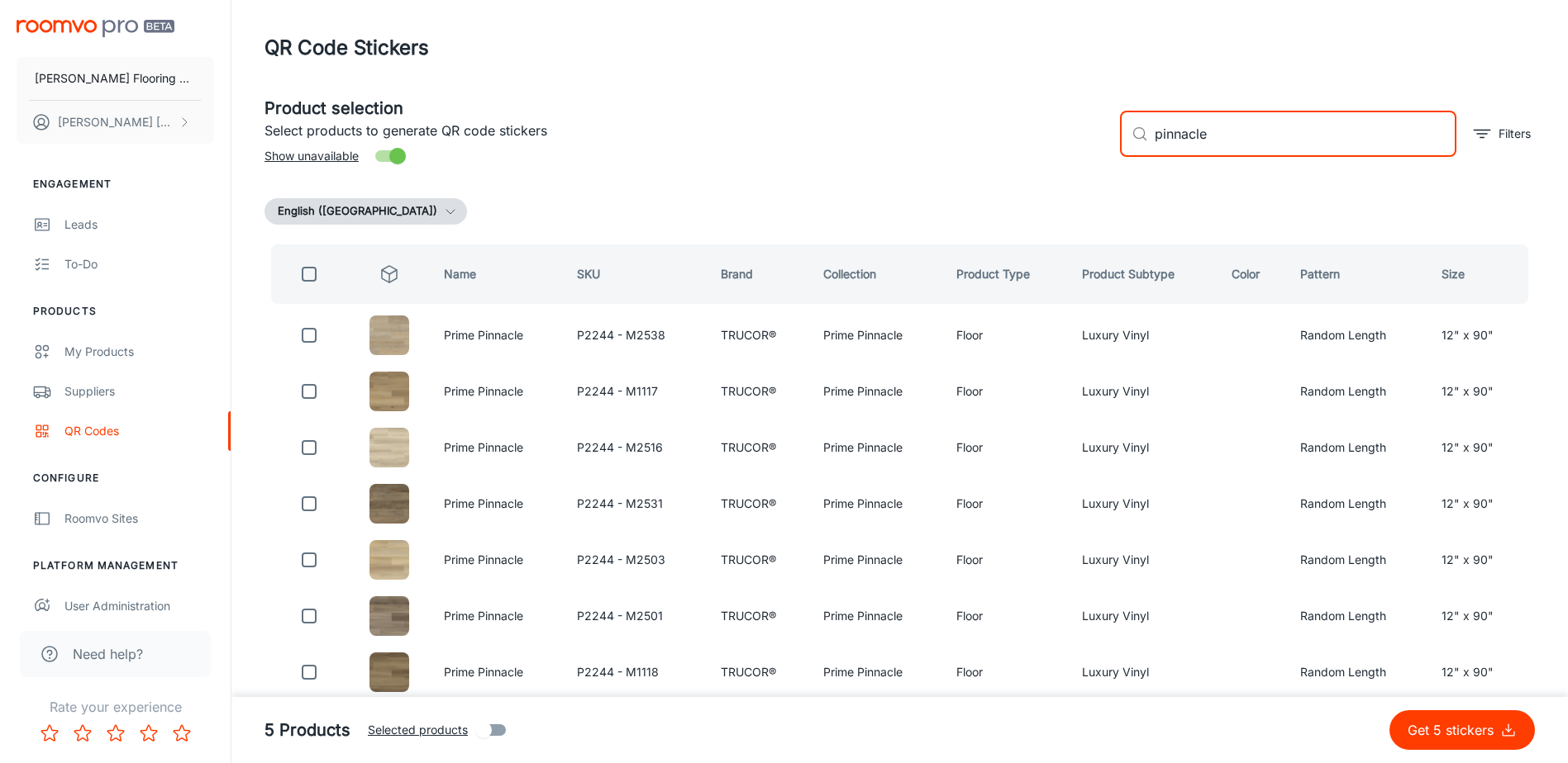
drag, startPoint x: 1225, startPoint y: 143, endPoint x: 1137, endPoint y: 158, distance: 89.3
click at [1138, 158] on div "​ pinnacle ​ Filters" at bounding box center [1320, 127] width 428 height 89
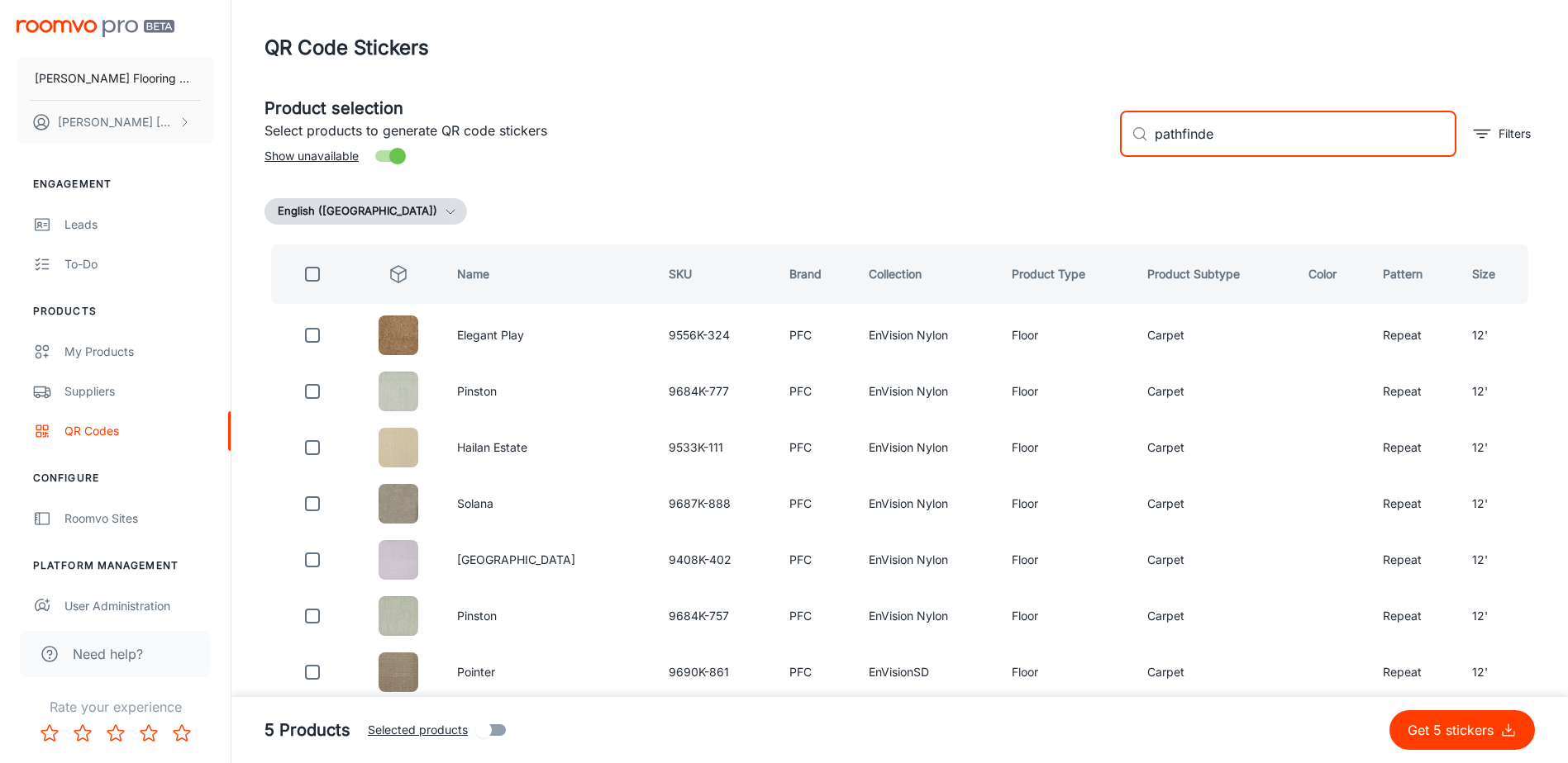
type input "pathfinder"
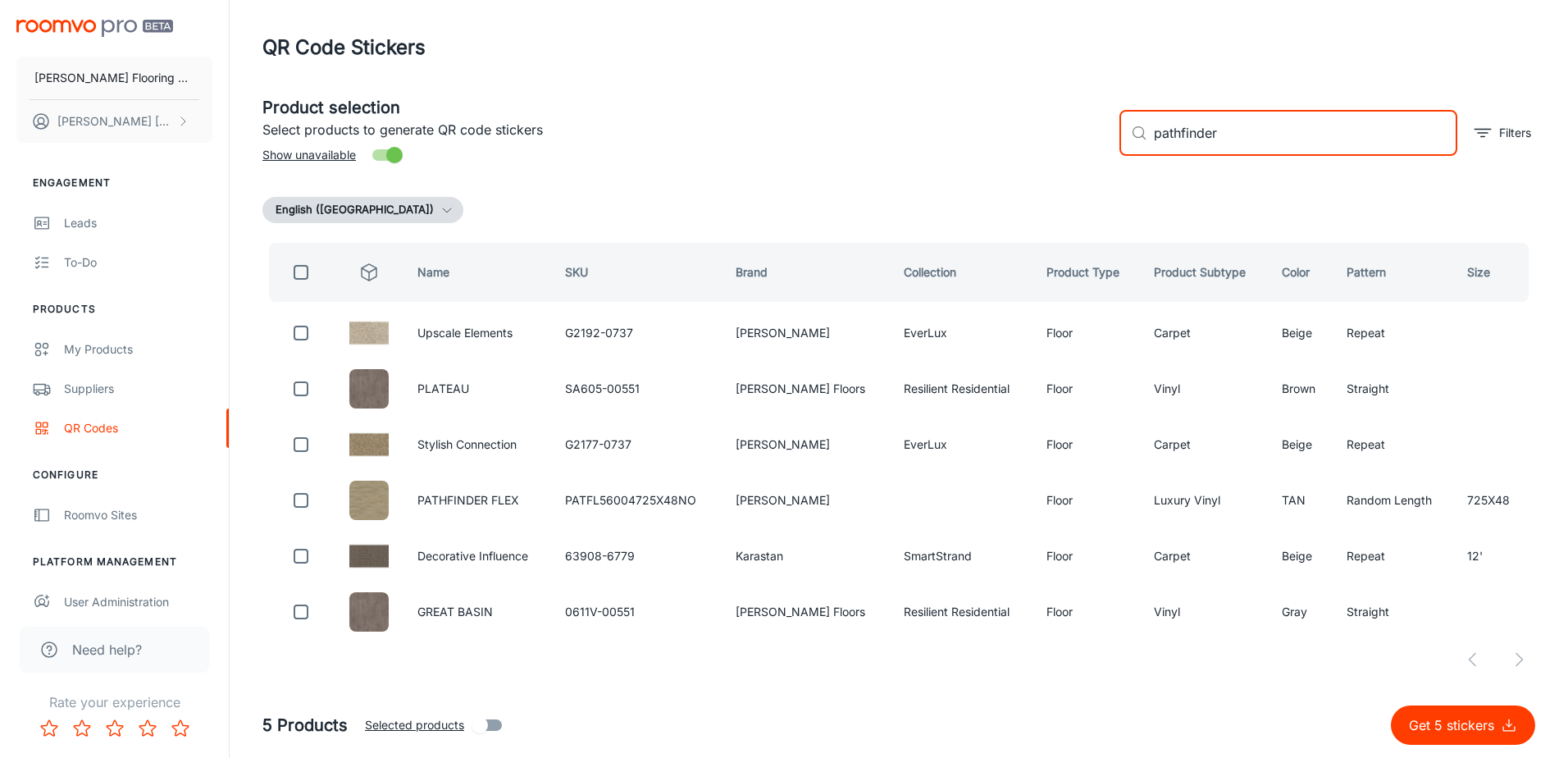
drag, startPoint x: 1228, startPoint y: 128, endPoint x: 1089, endPoint y: 142, distance: 139.7
click at [1089, 142] on div "Product selection Select products to generate QR code stickers Show unavailable…" at bounding box center [892, 127] width 1286 height 88
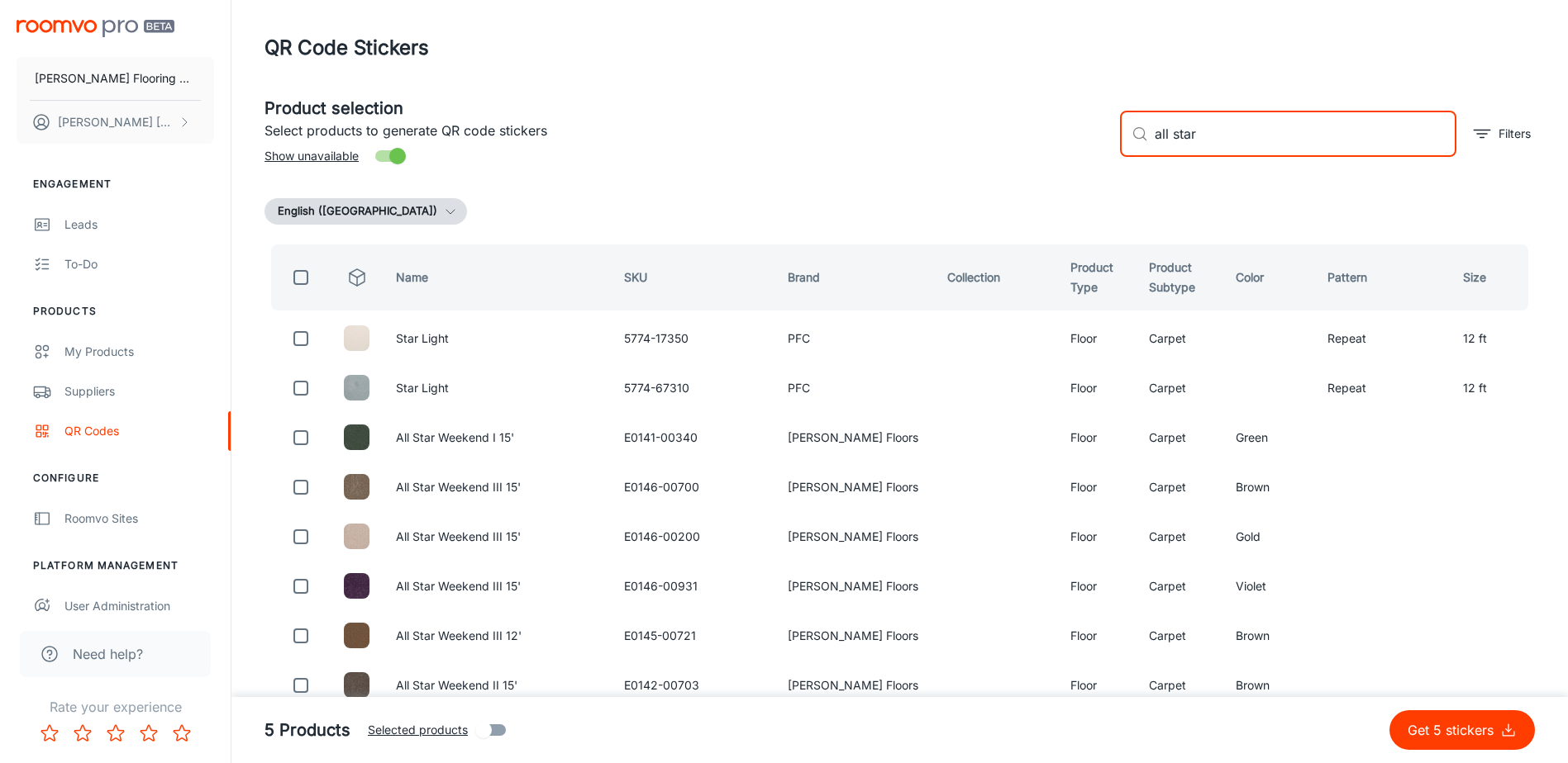
click at [1251, 134] on input "all star" at bounding box center [1305, 133] width 302 height 46
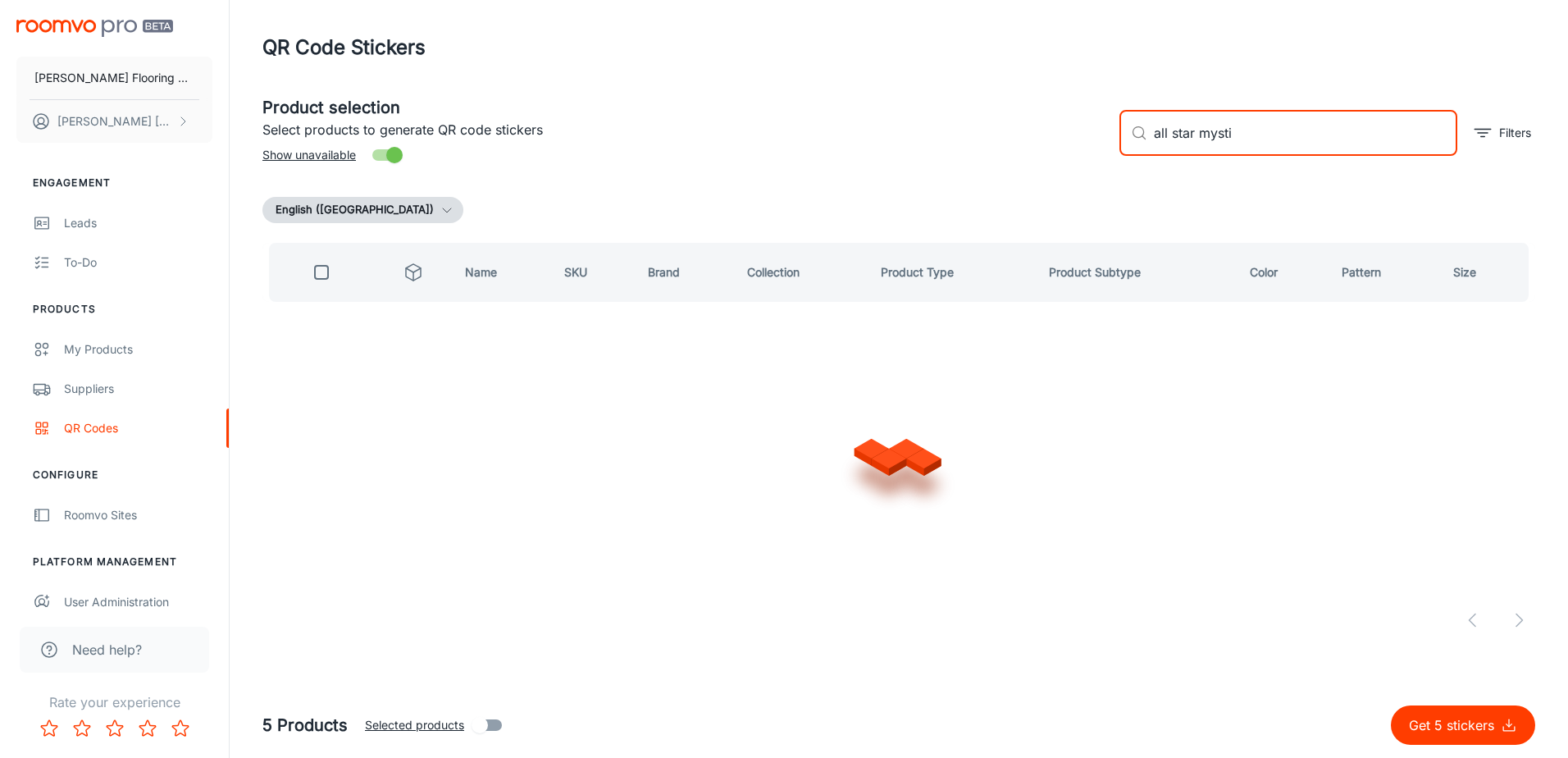
type input "all star mystic"
checkbox input "true"
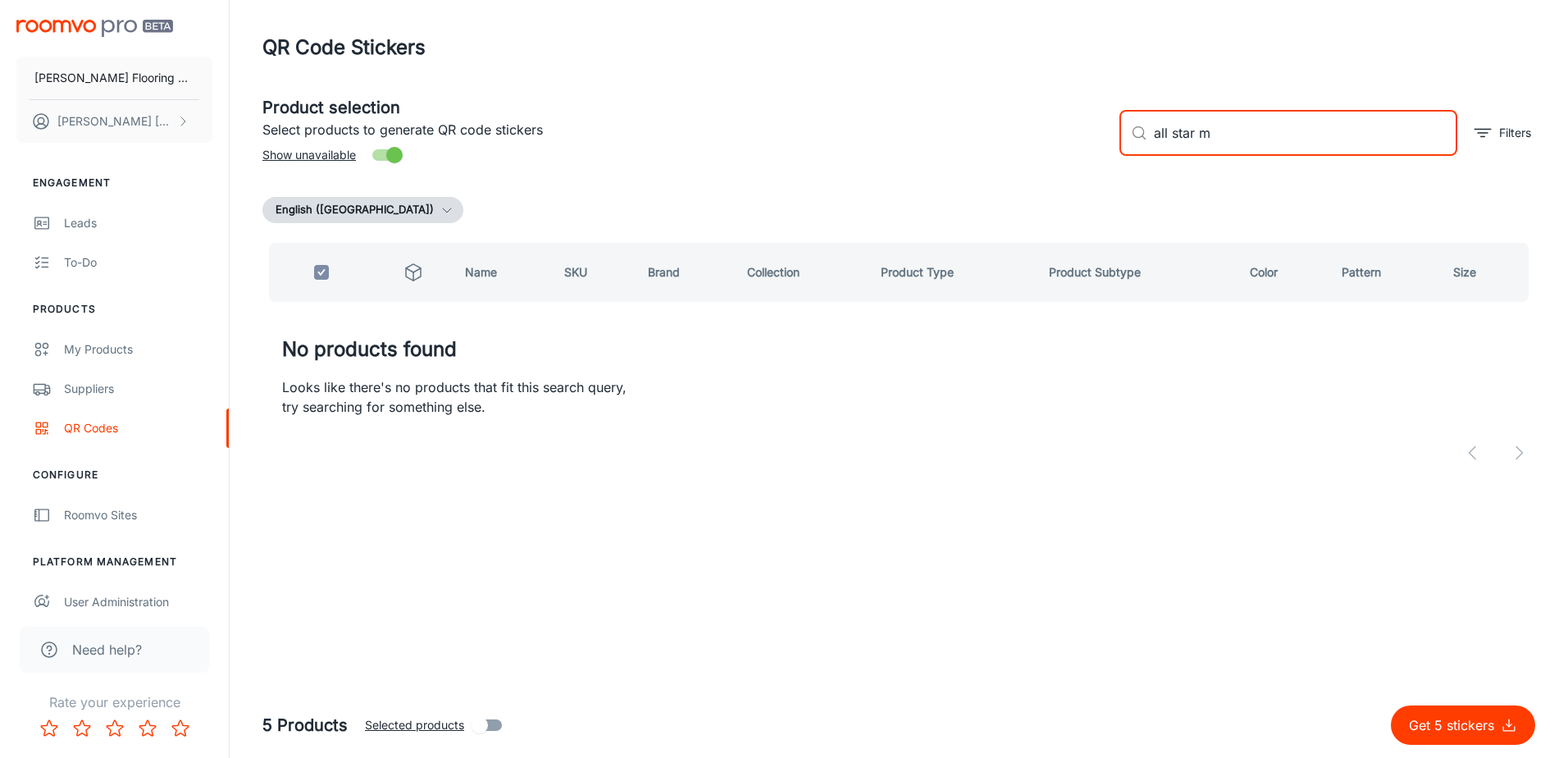
type input "all star"
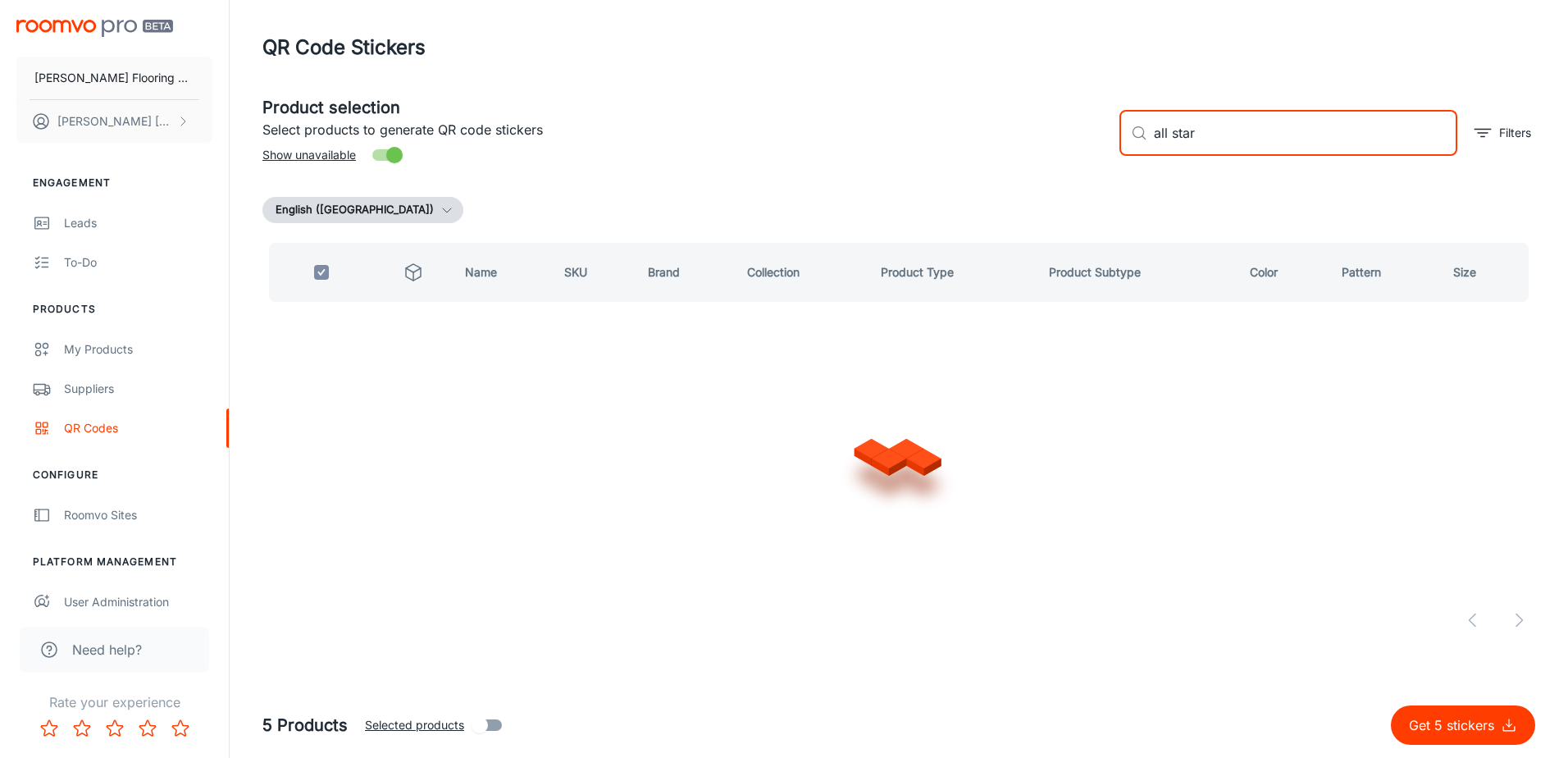
checkbox input "false"
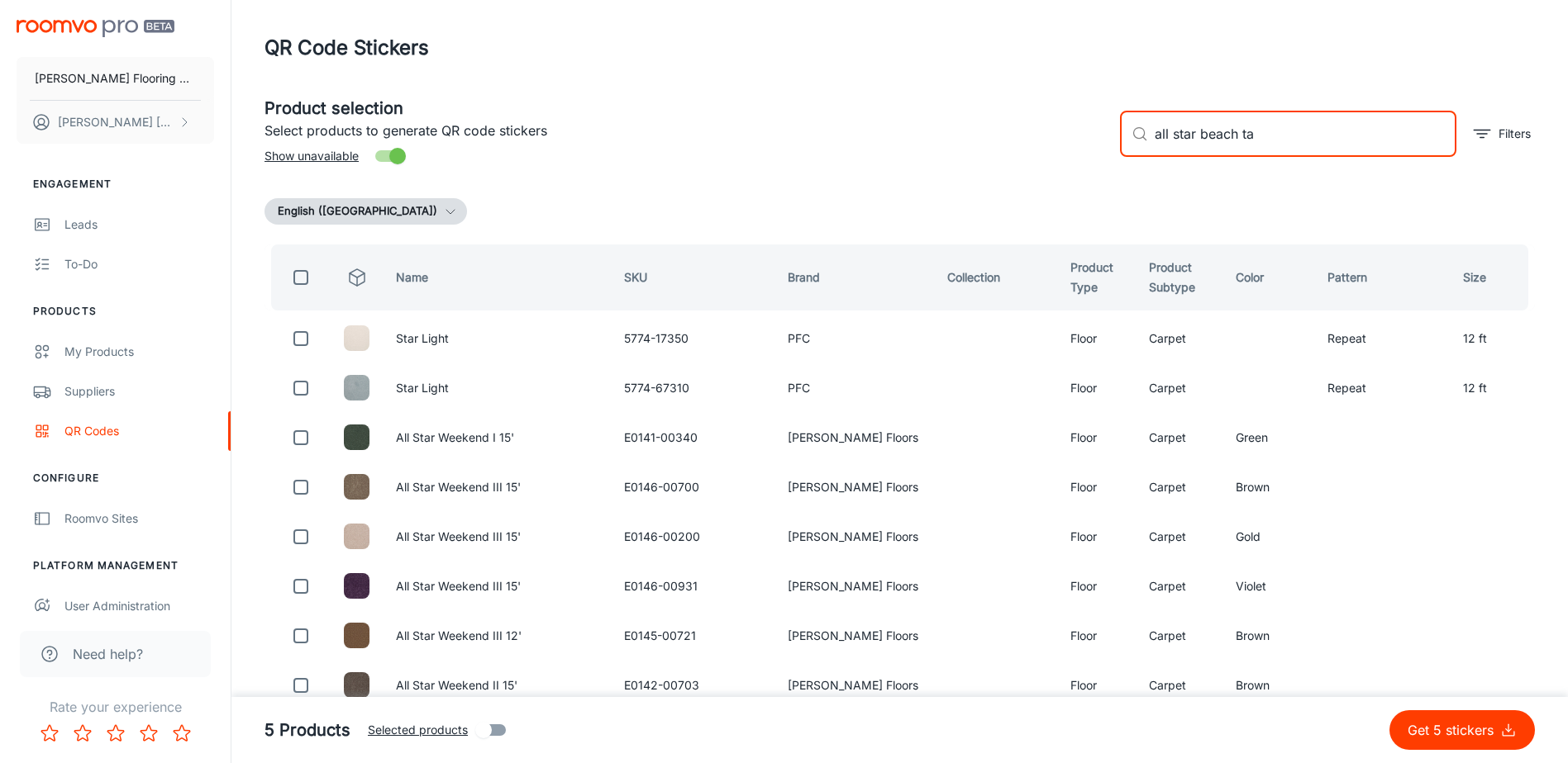
type input "all star beach tan"
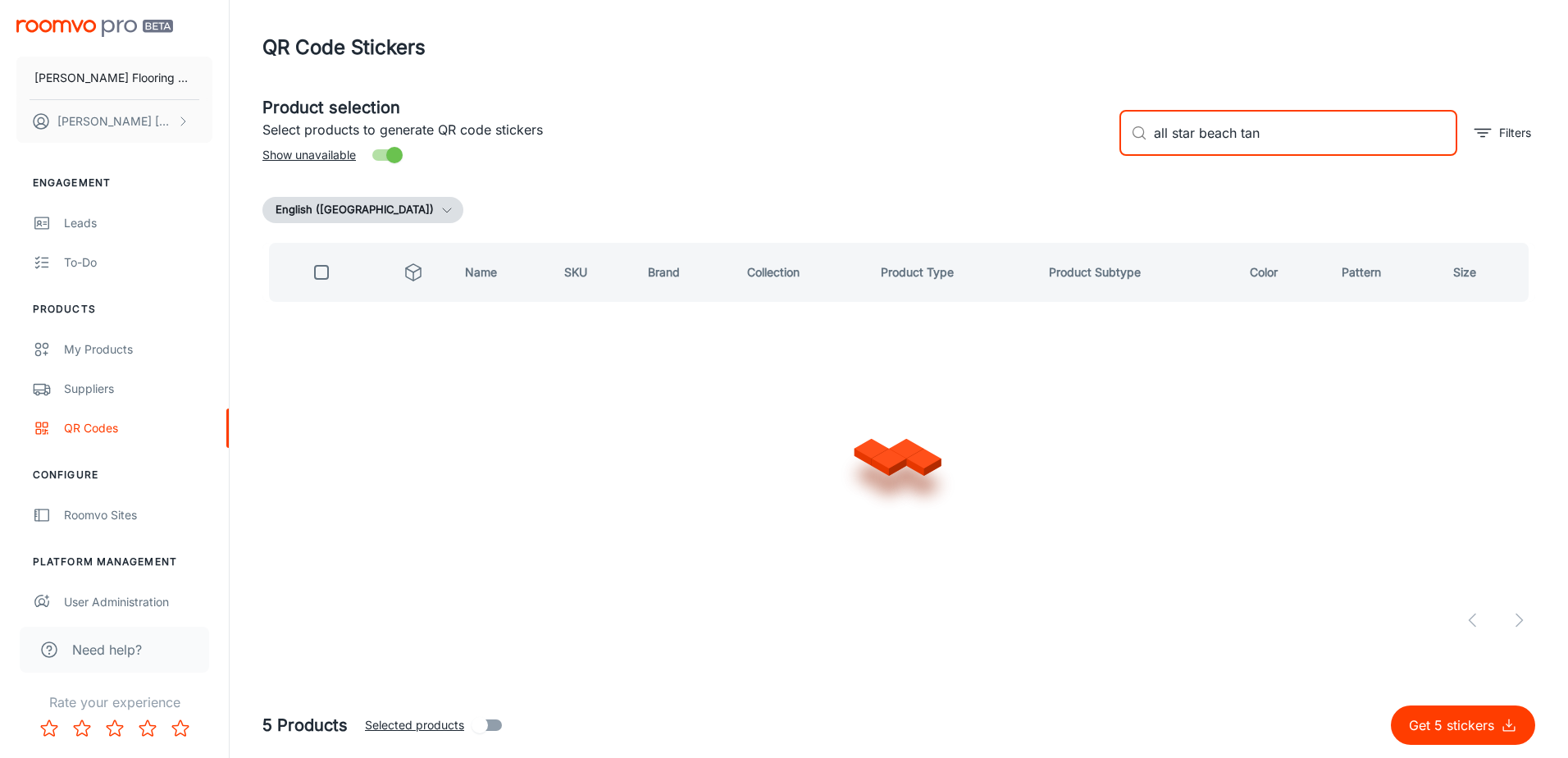
checkbox input "true"
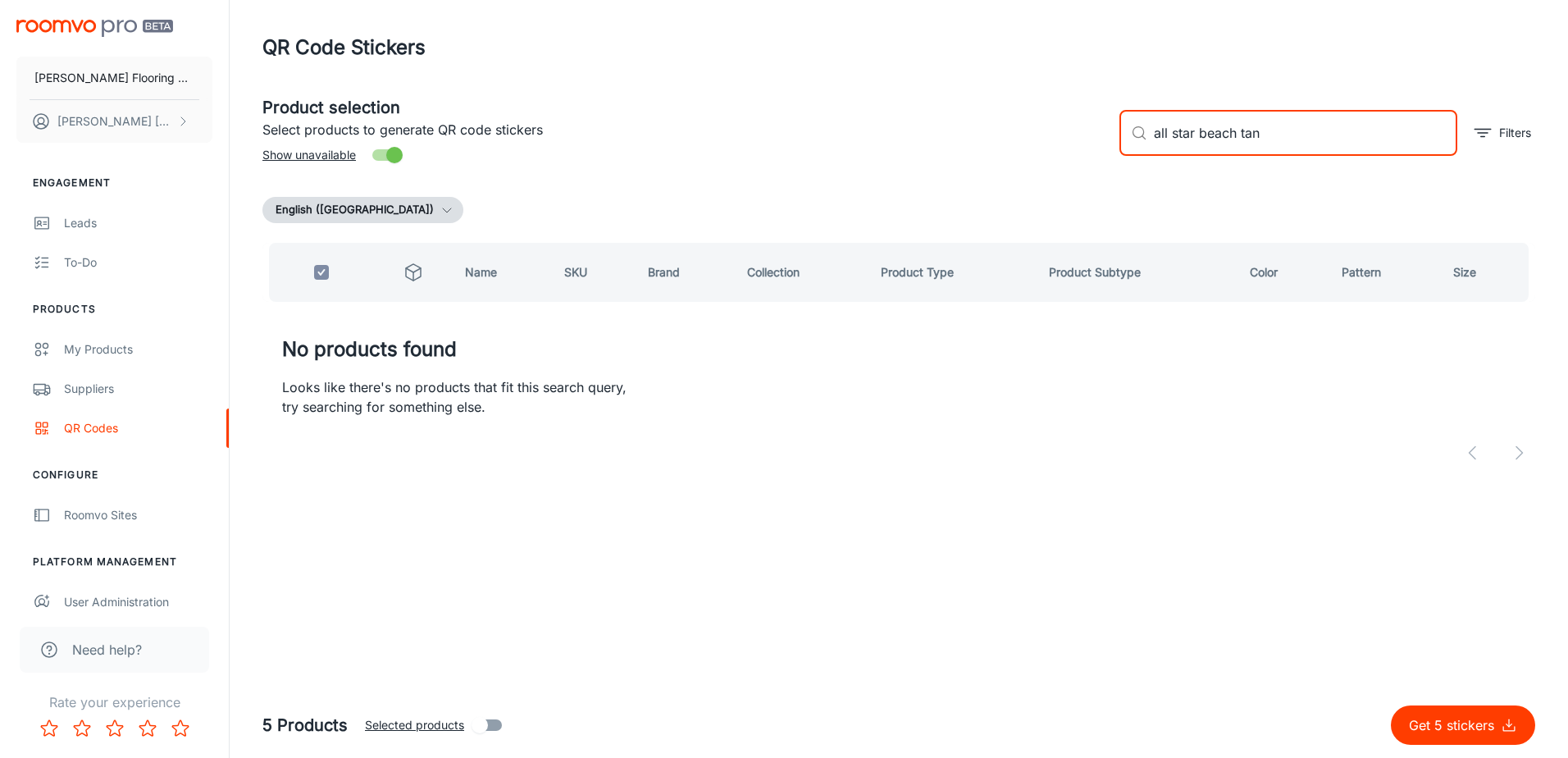
drag, startPoint x: 1280, startPoint y: 135, endPoint x: 1106, endPoint y: 145, distance: 174.3
click at [1106, 145] on div "Product selection Select products to generate QR code stickers Show unavailable…" at bounding box center [892, 127] width 1286 height 88
checkbox input "false"
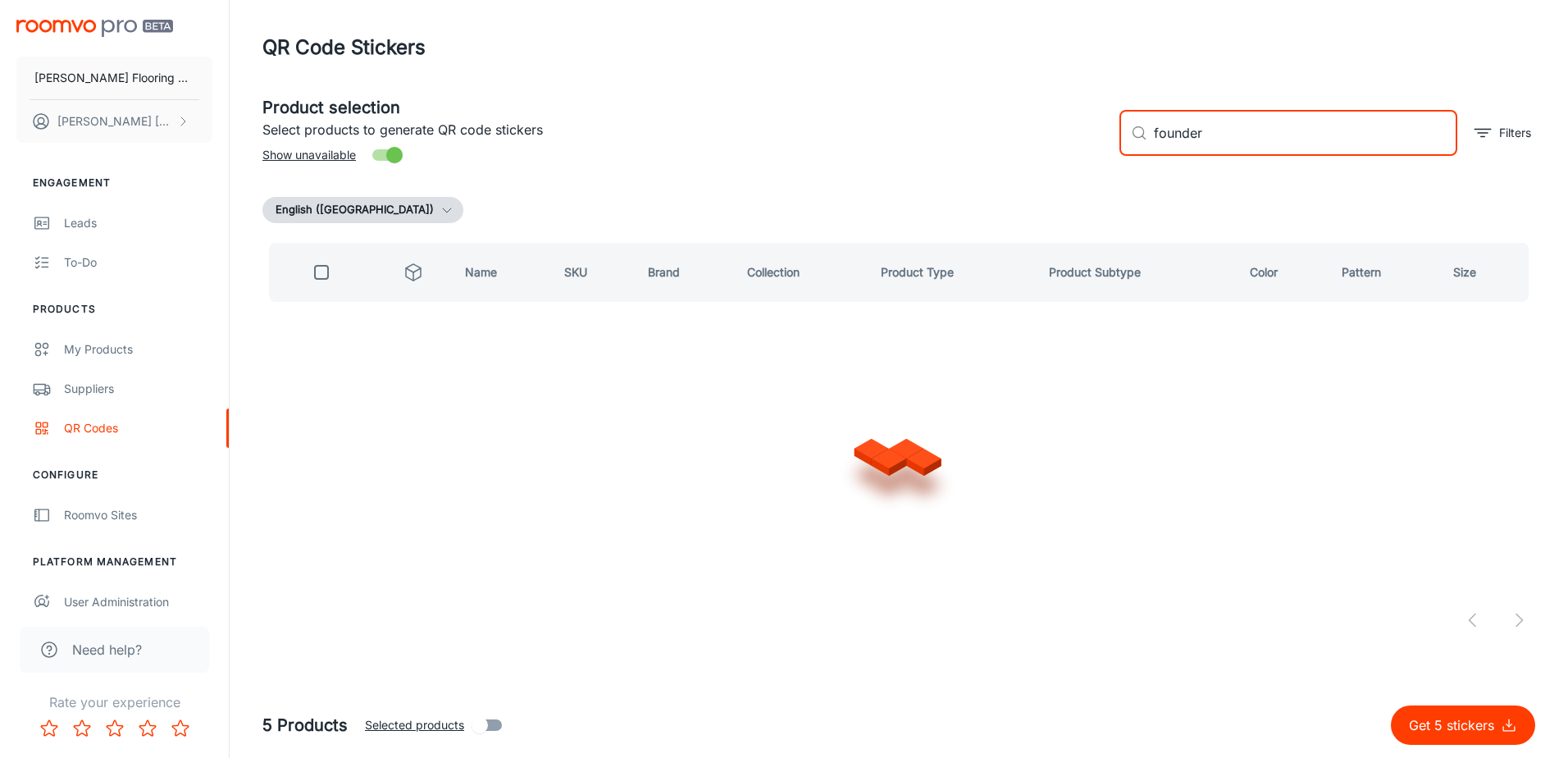
type input "founders"
checkbox input "true"
type input "f"
checkbox input "false"
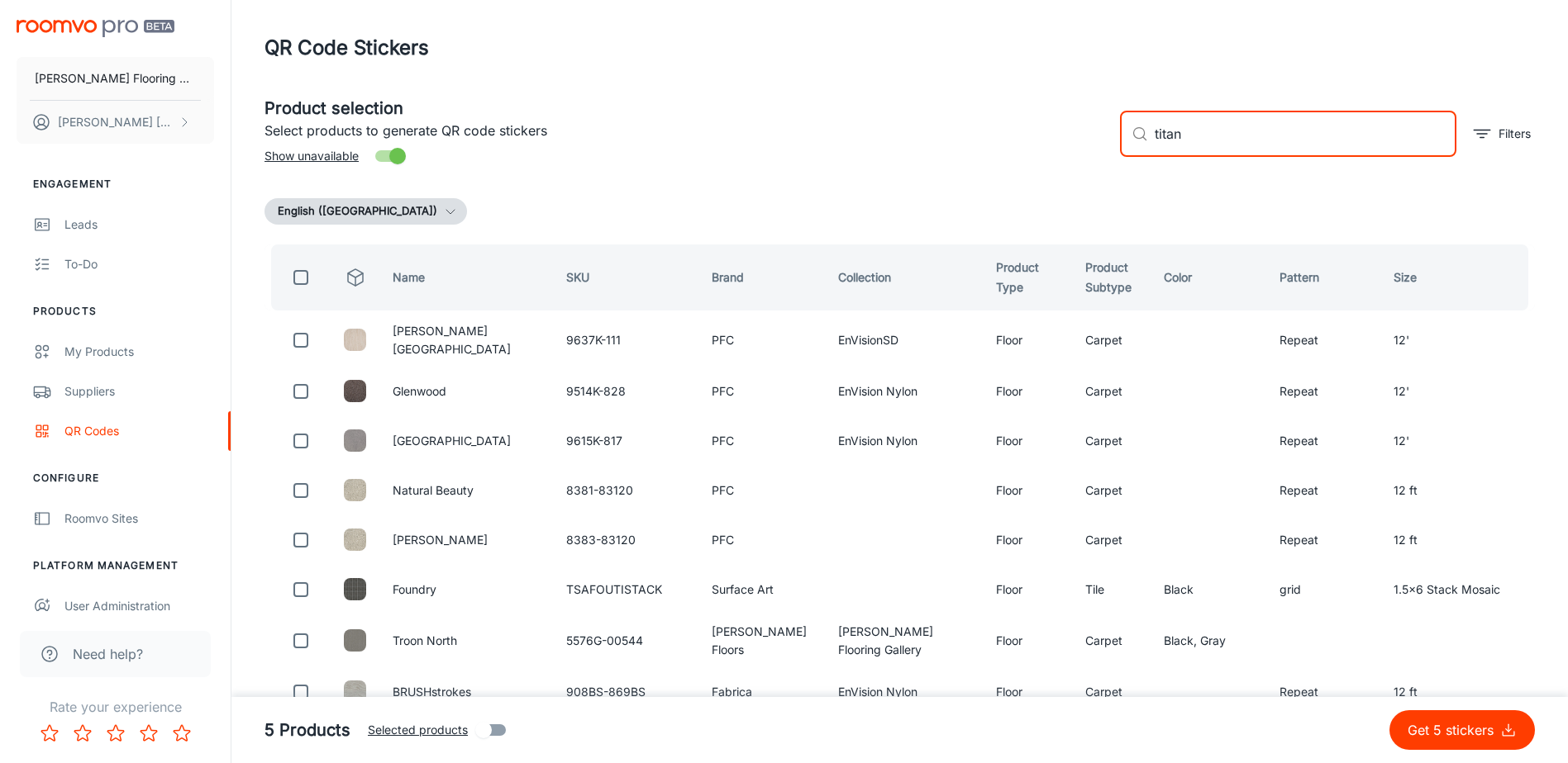
drag, startPoint x: 1216, startPoint y: 140, endPoint x: 1157, endPoint y: 148, distance: 59.5
click at [1157, 148] on input "titan" at bounding box center [1305, 133] width 302 height 46
type input "t"
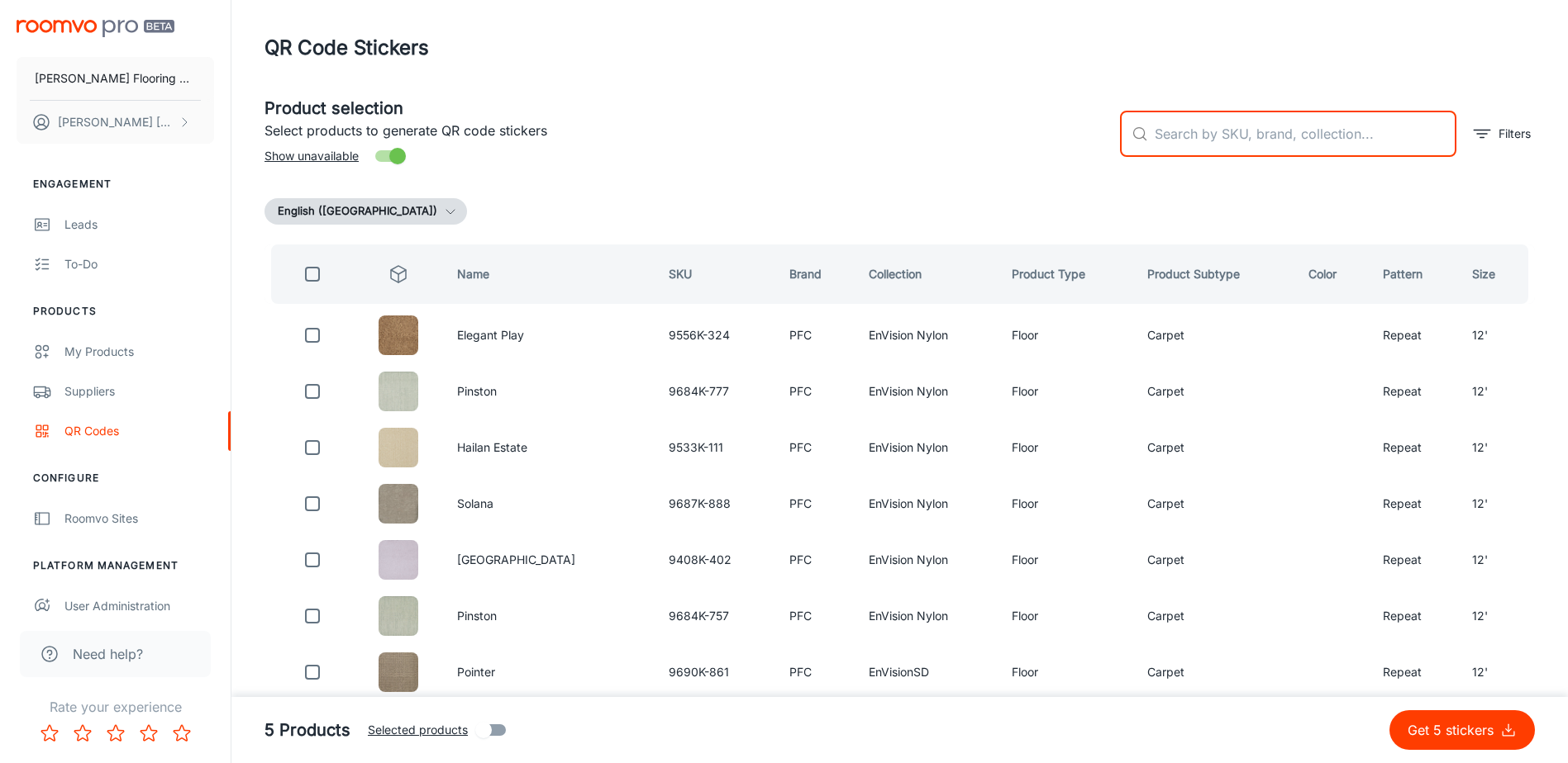
click at [1166, 133] on input "text" at bounding box center [1305, 133] width 302 height 46
click at [1435, 726] on p "Get 5 stickers" at bounding box center [1453, 730] width 93 height 20
